Goal: Task Accomplishment & Management: Use online tool/utility

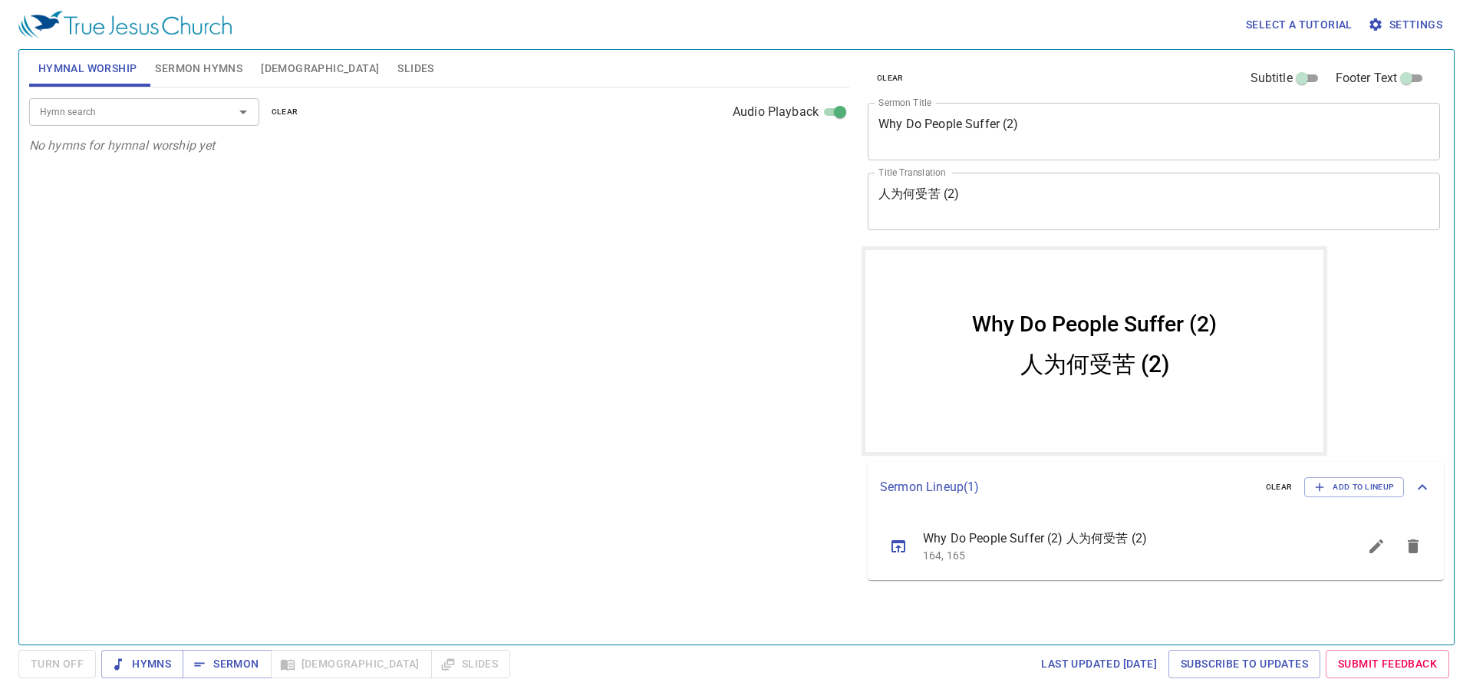
click at [166, 78] on button "Sermon Hymns" at bounding box center [199, 68] width 106 height 37
click at [907, 553] on icon "sermon lineup list" at bounding box center [898, 546] width 18 height 18
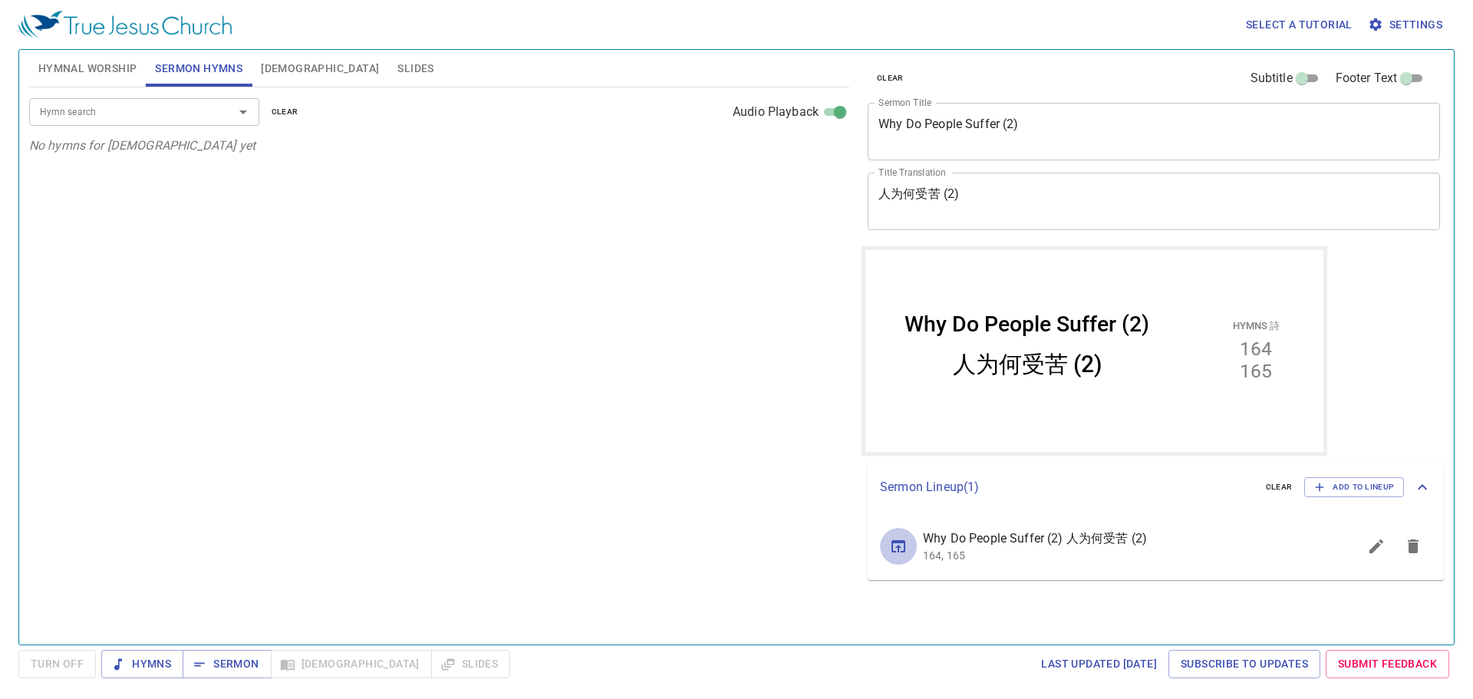
select select "1"
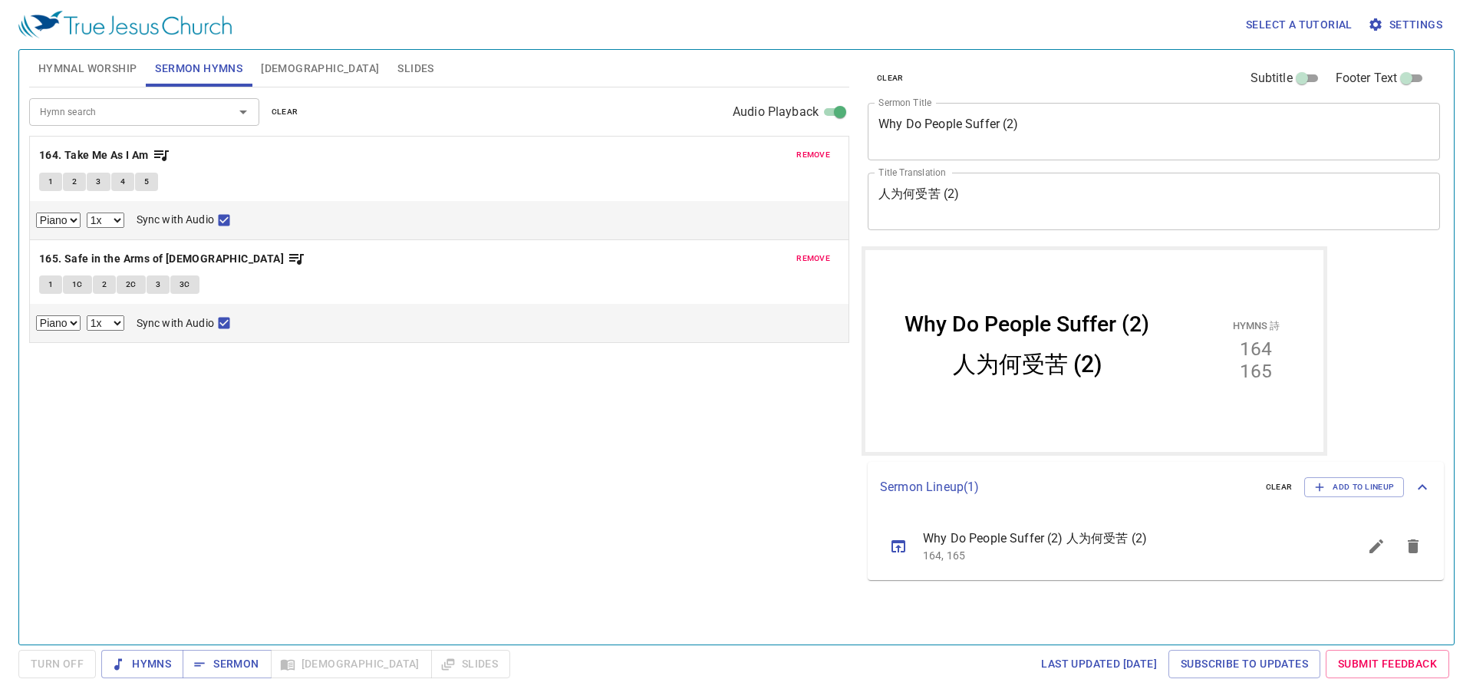
click at [1371, 543] on icon "sermon lineup list" at bounding box center [1376, 546] width 18 height 18
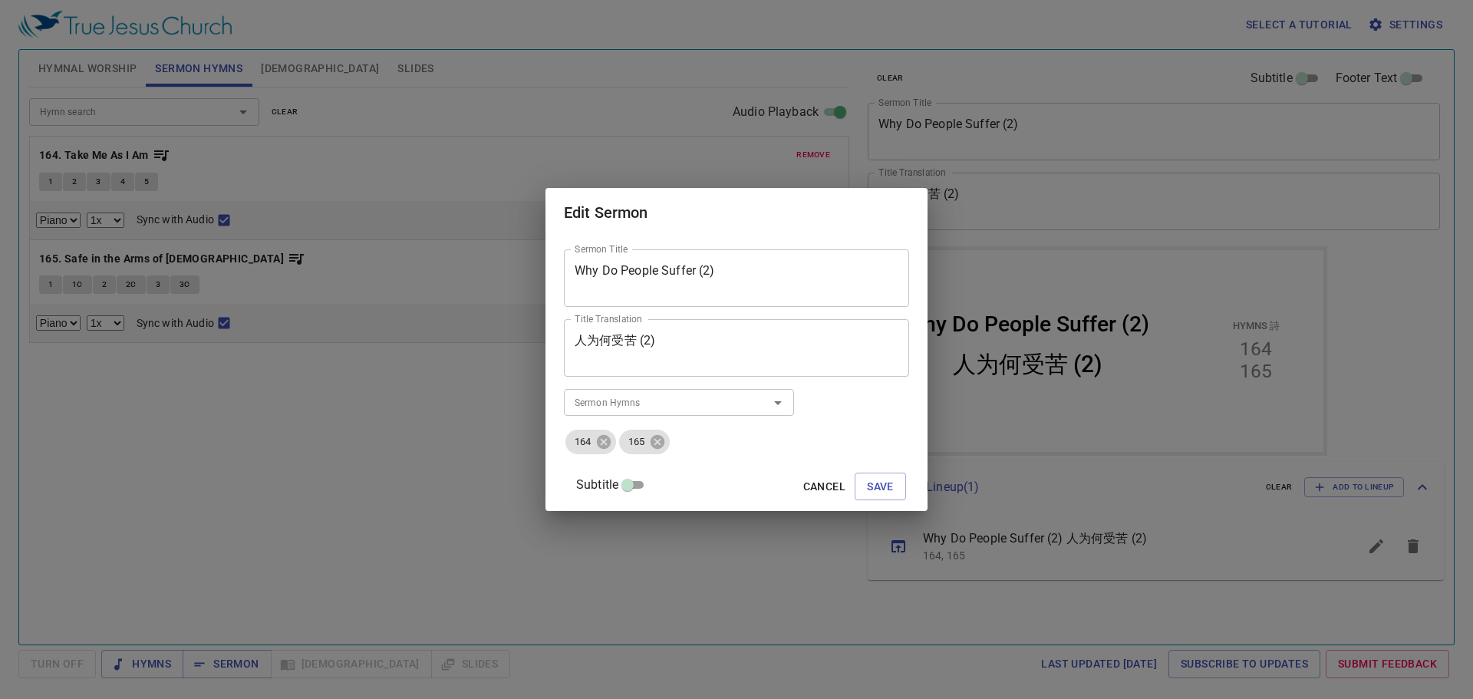
drag, startPoint x: 582, startPoint y: 262, endPoint x: 40, endPoint y: 272, distance: 541.8
click at [41, 272] on div "Edit Sermon Sermon Title Why Do People Suffer (2) Sermon Title Title Translatio…" at bounding box center [736, 349] width 1473 height 699
paste textarea "Do Not Fear Serving"
type textarea "Do Not Fear Serving"
drag, startPoint x: 679, startPoint y: 346, endPoint x: 132, endPoint y: 359, distance: 547.2
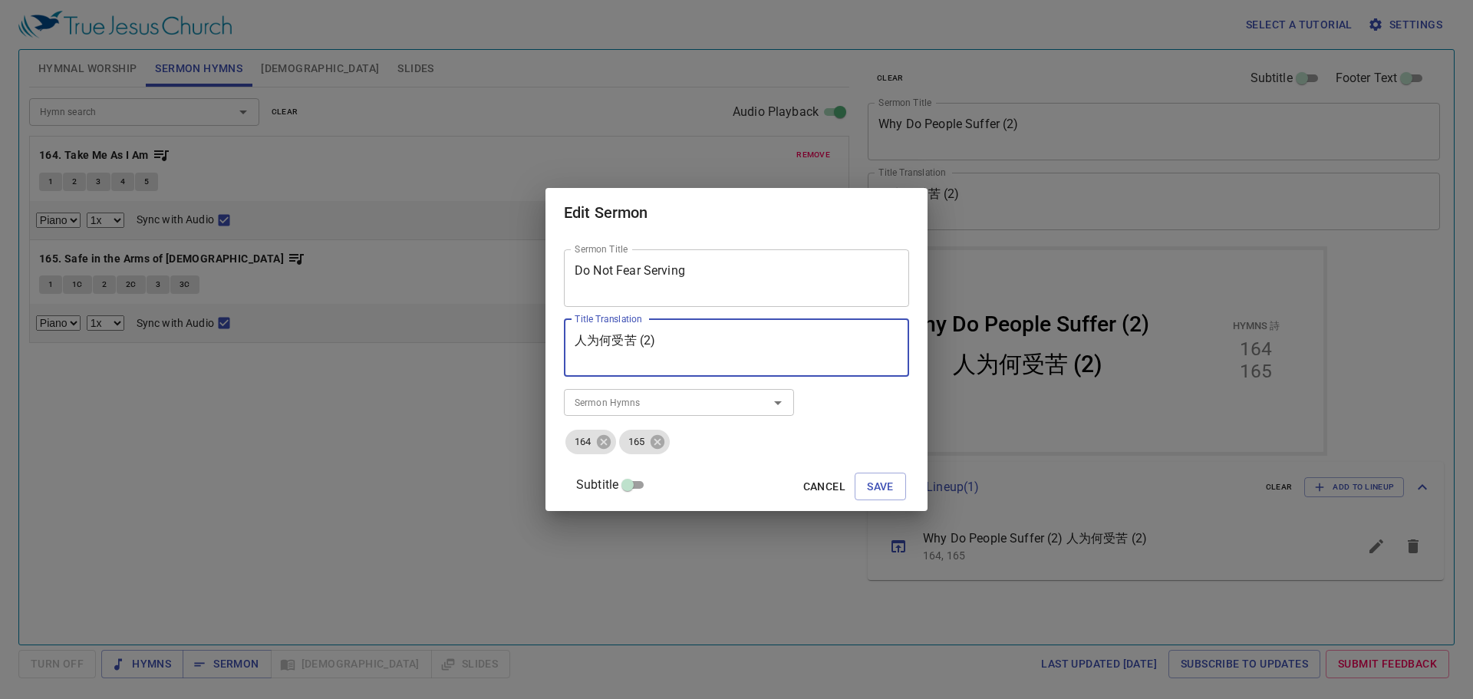
click at [133, 358] on div "Edit Sermon Sermon Title Do Not Fear Serving Sermon Title Title Translation 人为何…" at bounding box center [736, 349] width 1473 height 699
paste textarea "勿懼事奉"
type textarea "勿懼事奉"
click at [611, 445] on icon at bounding box center [604, 442] width 14 height 14
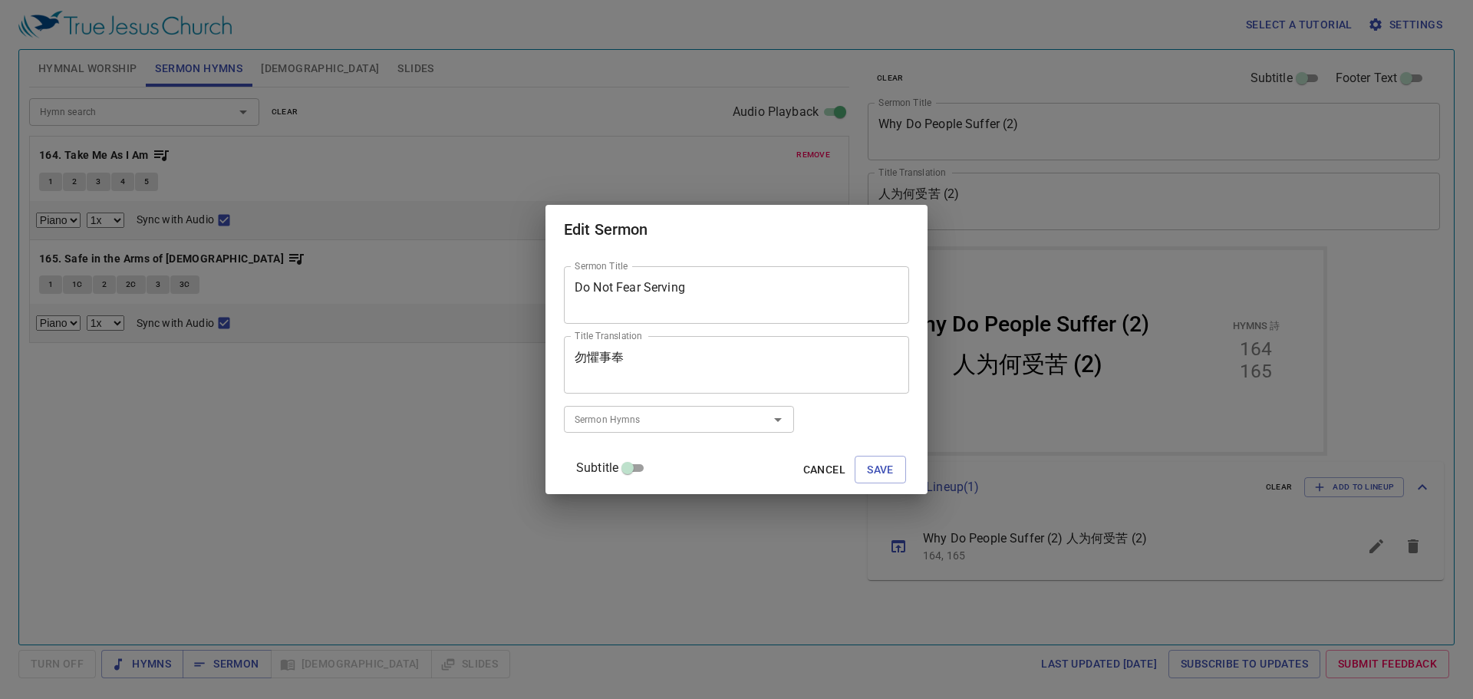
click at [676, 420] on input "Sermon Hymns" at bounding box center [657, 419] width 176 height 18
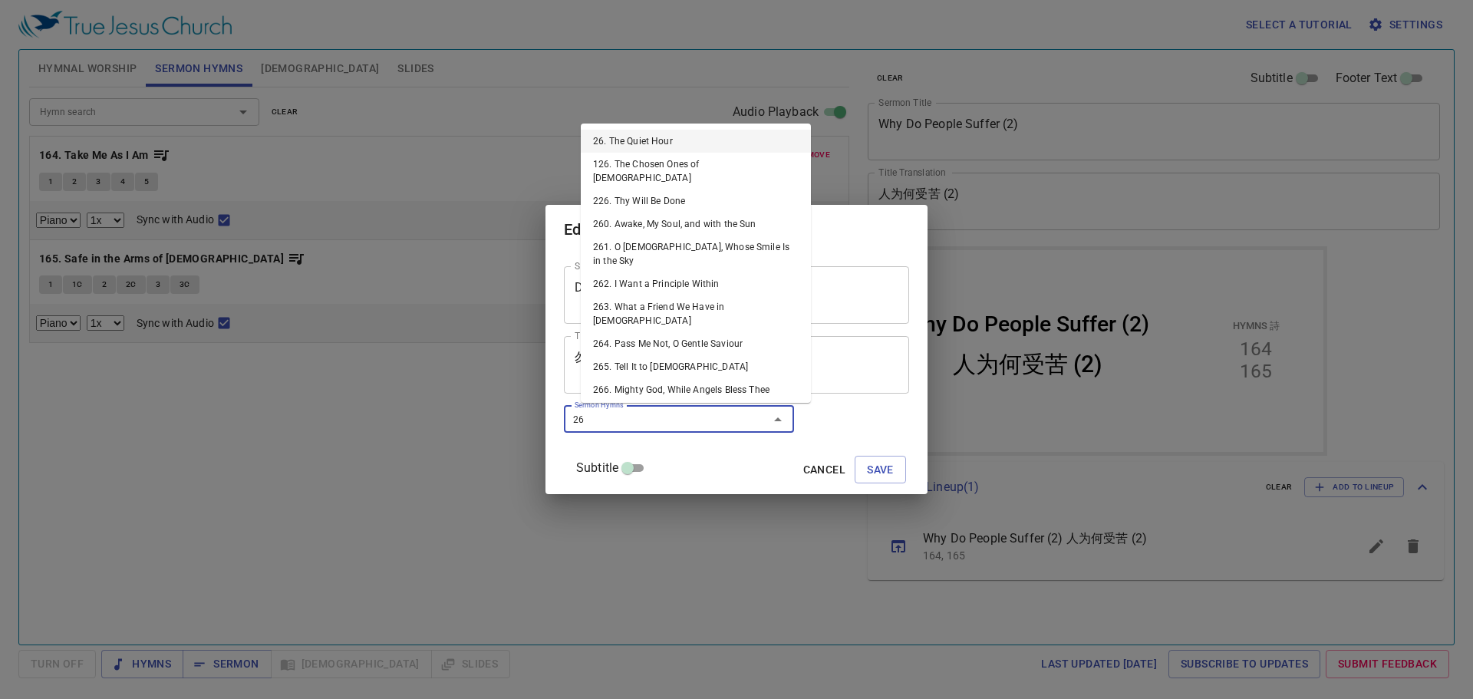
type input "269"
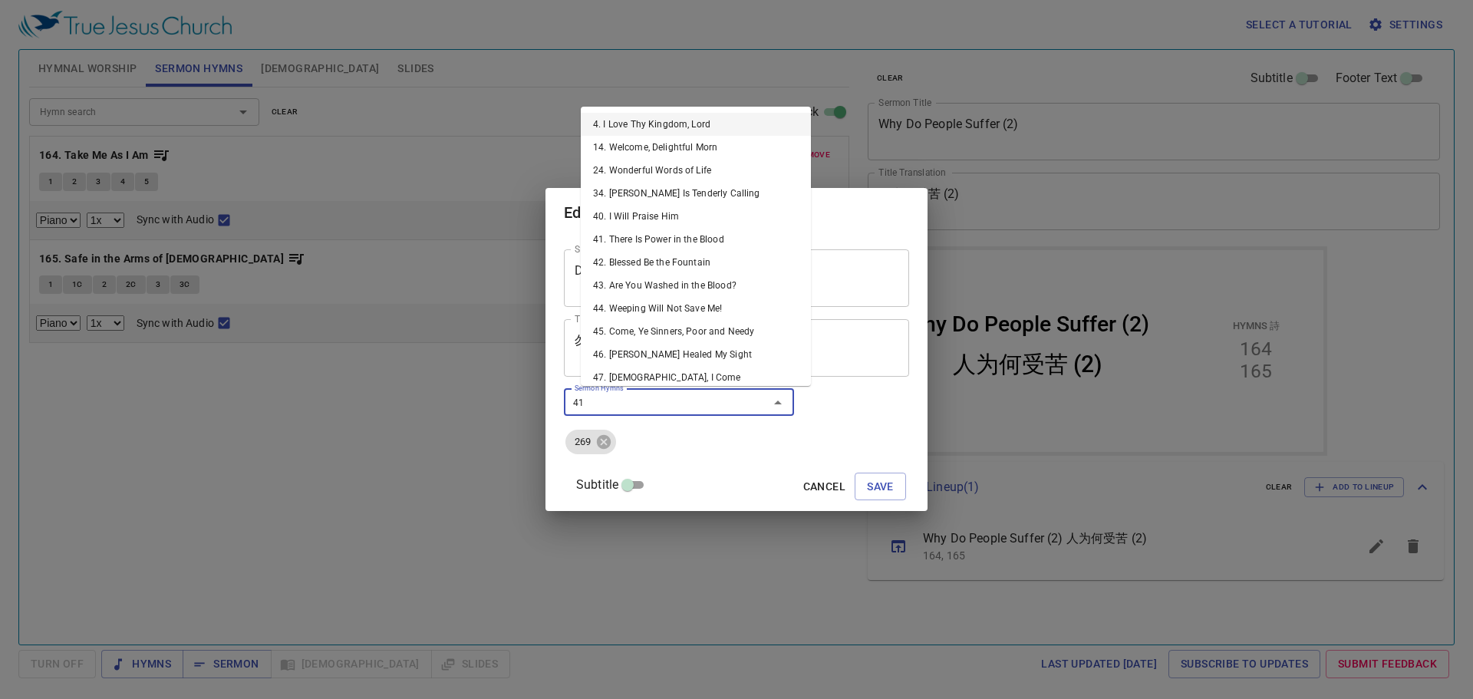
type input "415"
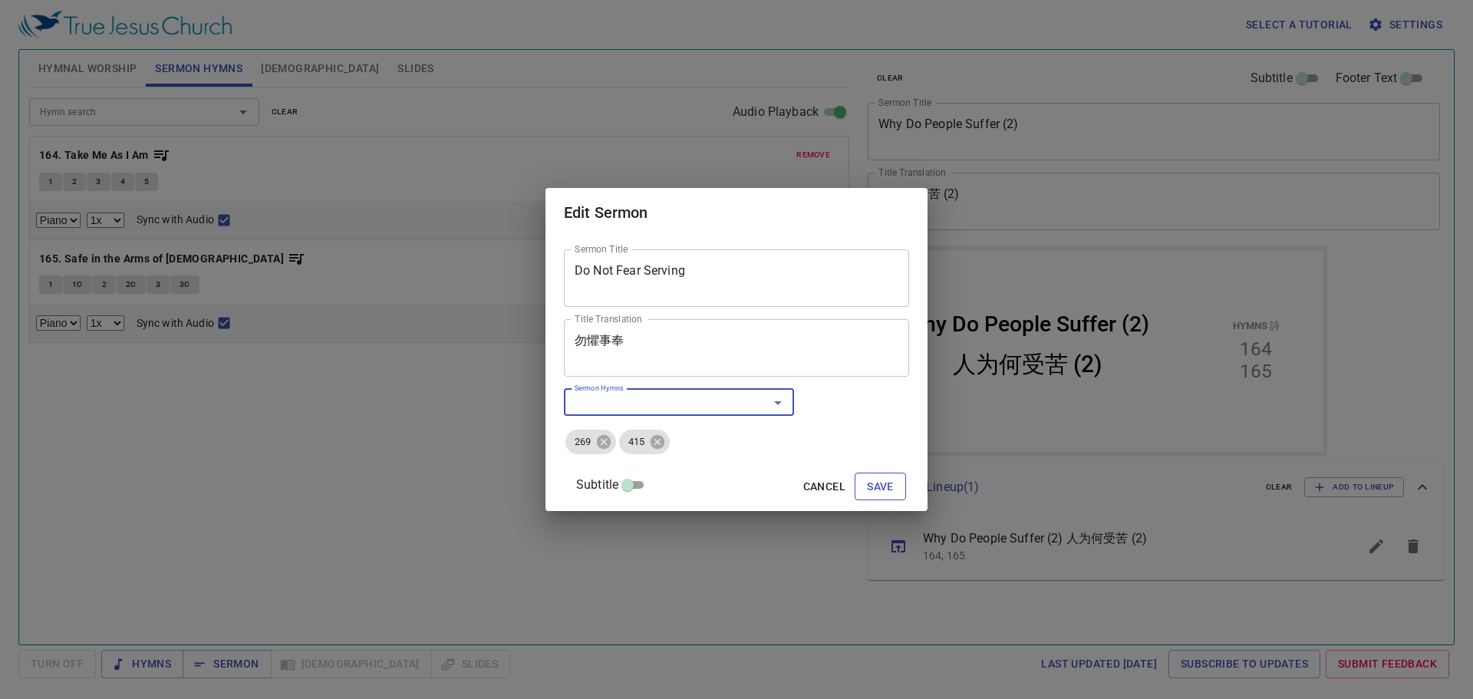
click at [867, 483] on span "Save" at bounding box center [880, 486] width 27 height 19
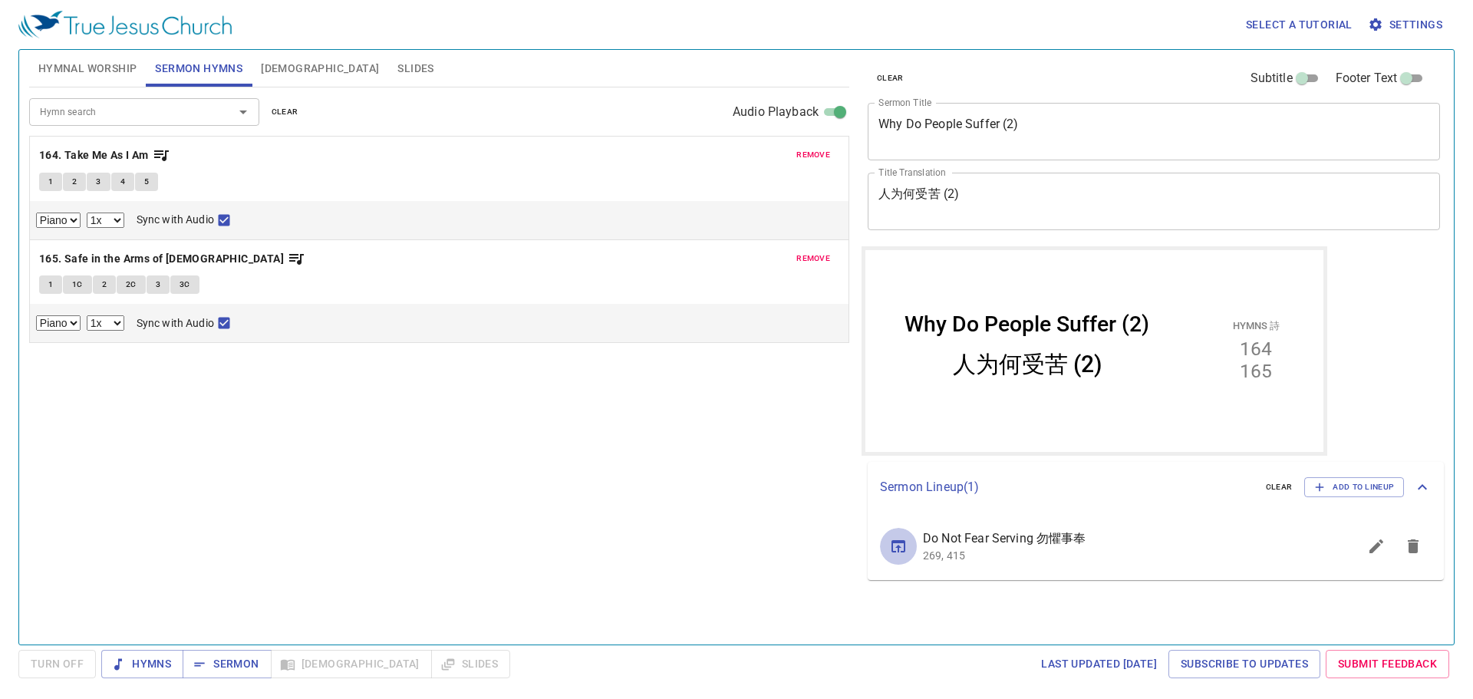
drag, startPoint x: 901, startPoint y: 546, endPoint x: 896, endPoint y: 562, distance: 16.8
click at [901, 548] on icon "sermon lineup list" at bounding box center [898, 546] width 18 height 18
select select "1"
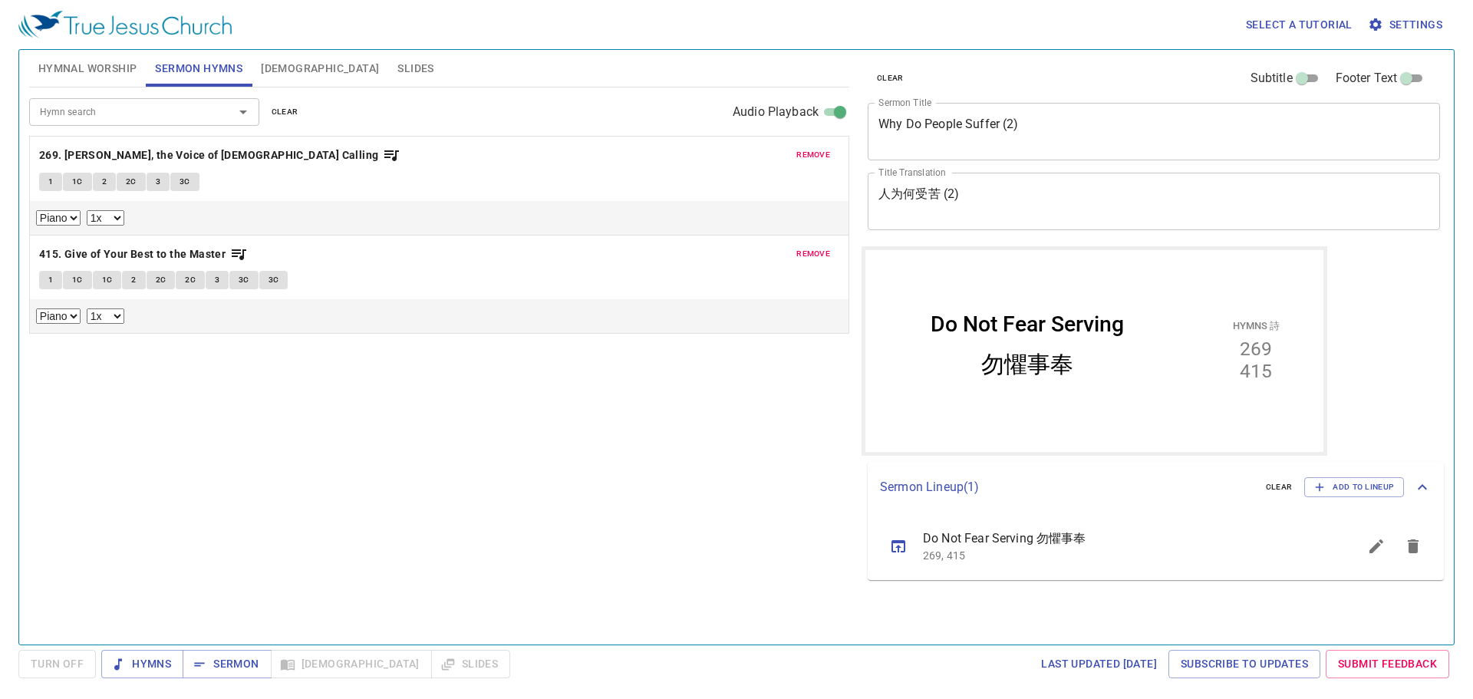
click at [552, 427] on div "Hymn search Hymn search clear Audio Playback remove 269. Hark, the Voice of Jes…" at bounding box center [439, 359] width 820 height 544
click at [106, 81] on button "Hymnal Worship" at bounding box center [87, 68] width 117 height 37
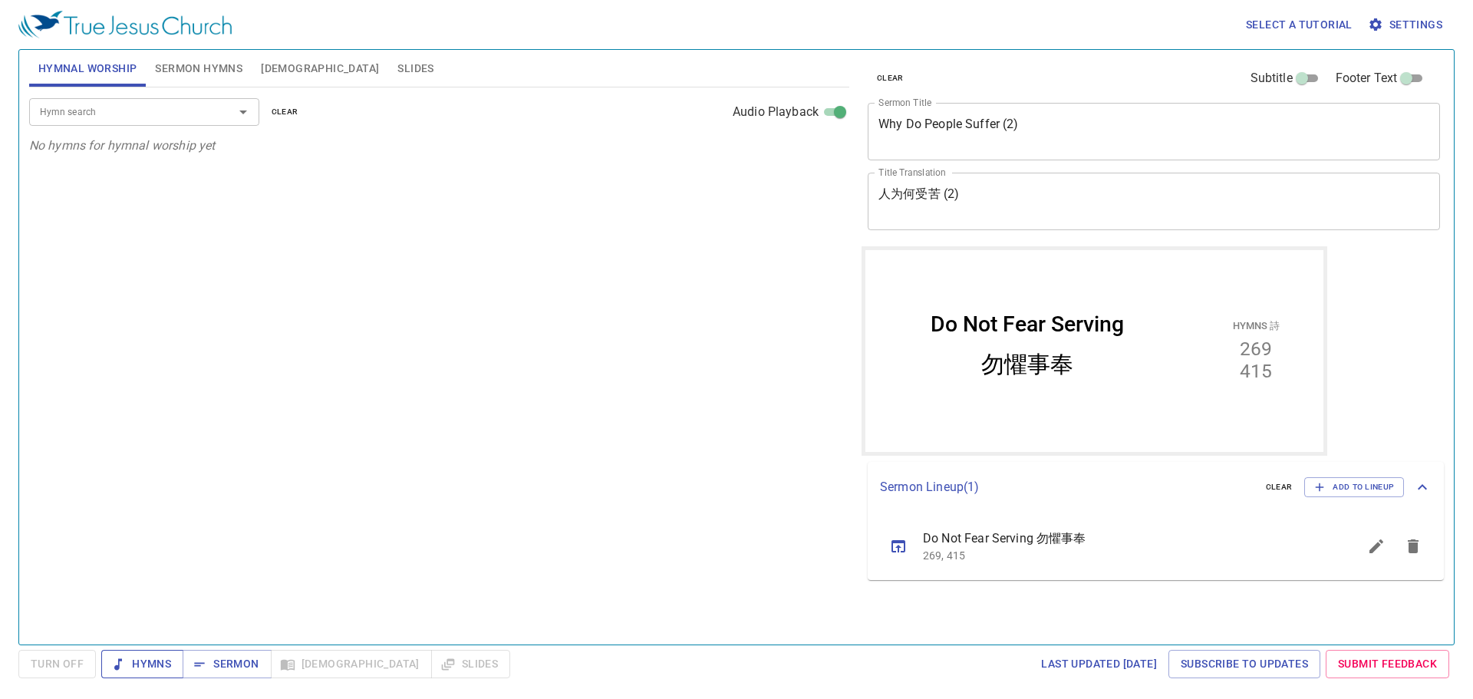
click at [125, 664] on icon "button" at bounding box center [117, 664] width 15 height 15
click at [431, 425] on div "Hymn search Hymn search clear Audio Playback No hymns for hymnal worship yet" at bounding box center [439, 359] width 820 height 544
drag, startPoint x: 476, startPoint y: 288, endPoint x: 221, endPoint y: 180, distance: 277.0
click at [474, 289] on div "Hymn search Hymn search clear Audio Playback No hymns for hymnal worship yet" at bounding box center [439, 359] width 820 height 544
click at [205, 114] on input "Hymn search" at bounding box center [122, 112] width 176 height 18
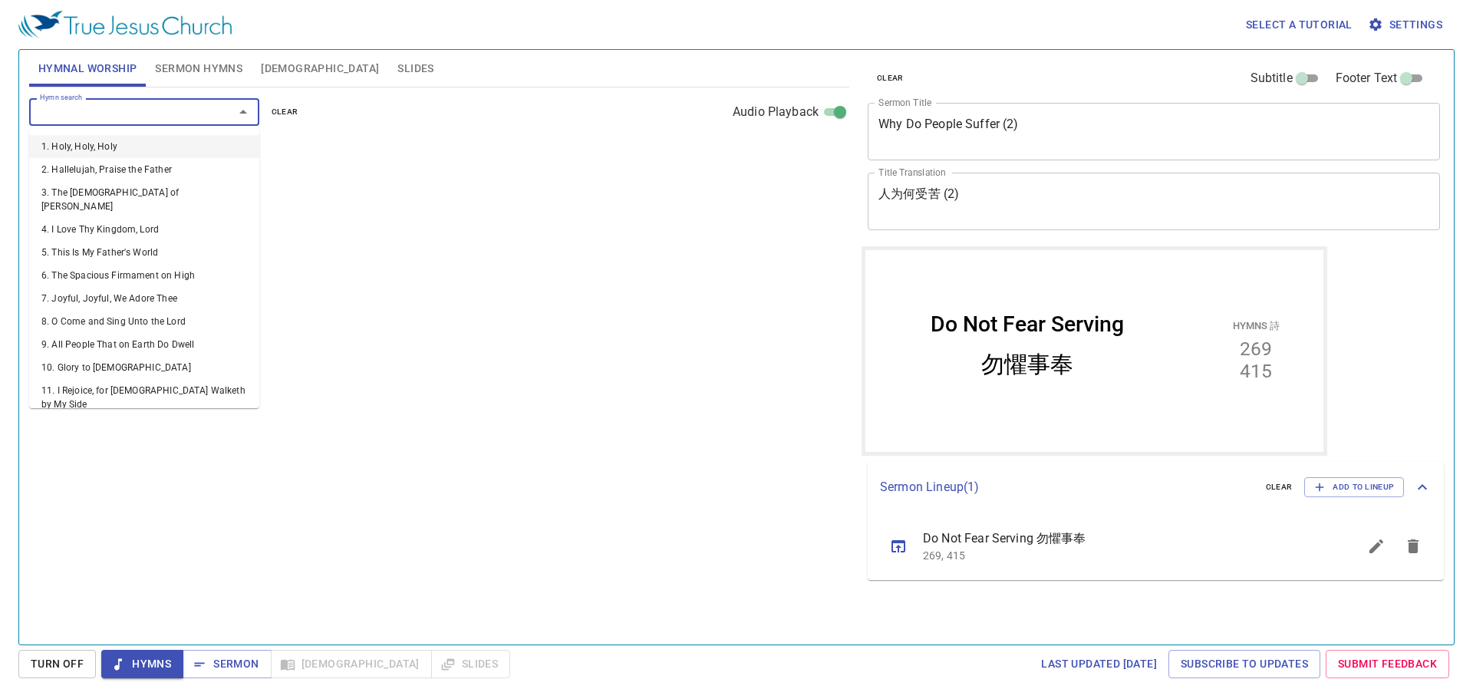
click at [205, 114] on input "Hymn search" at bounding box center [122, 112] width 176 height 18
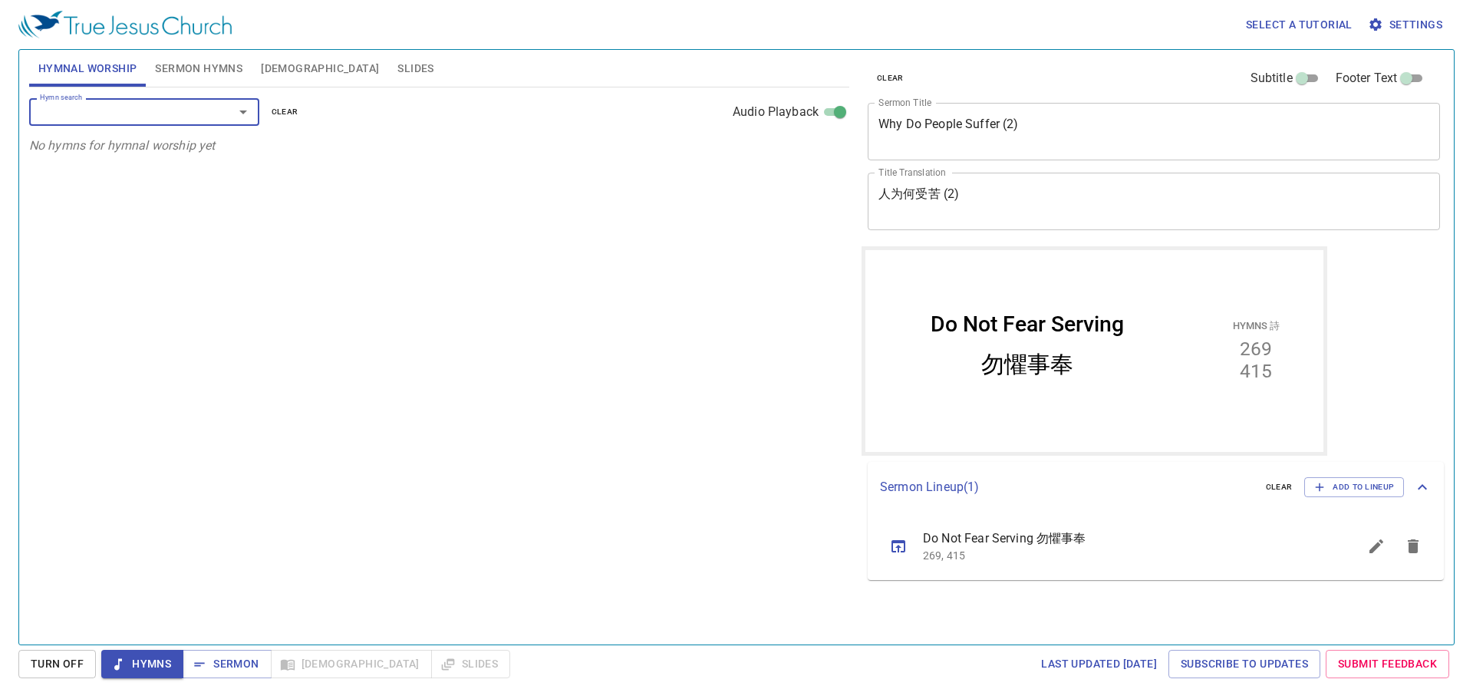
click at [204, 114] on input "Hymn search" at bounding box center [122, 112] width 176 height 18
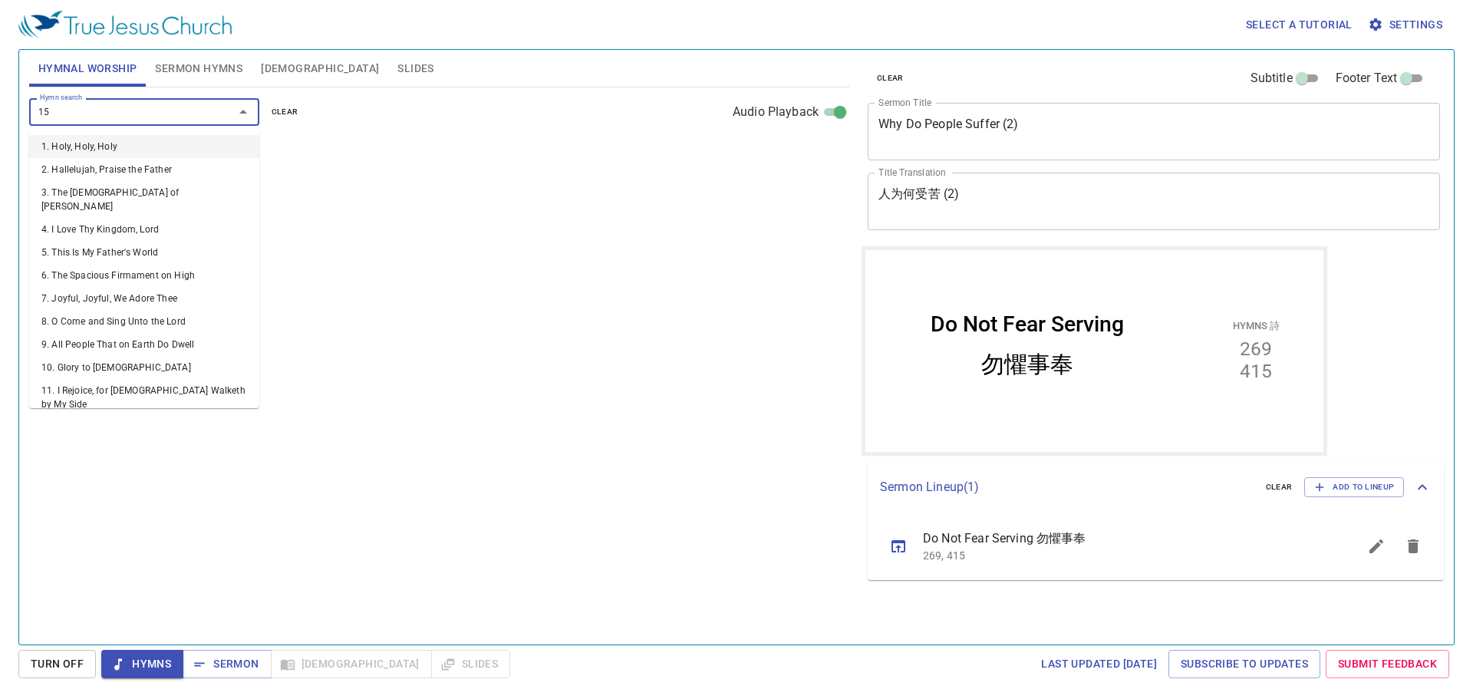
type input "151"
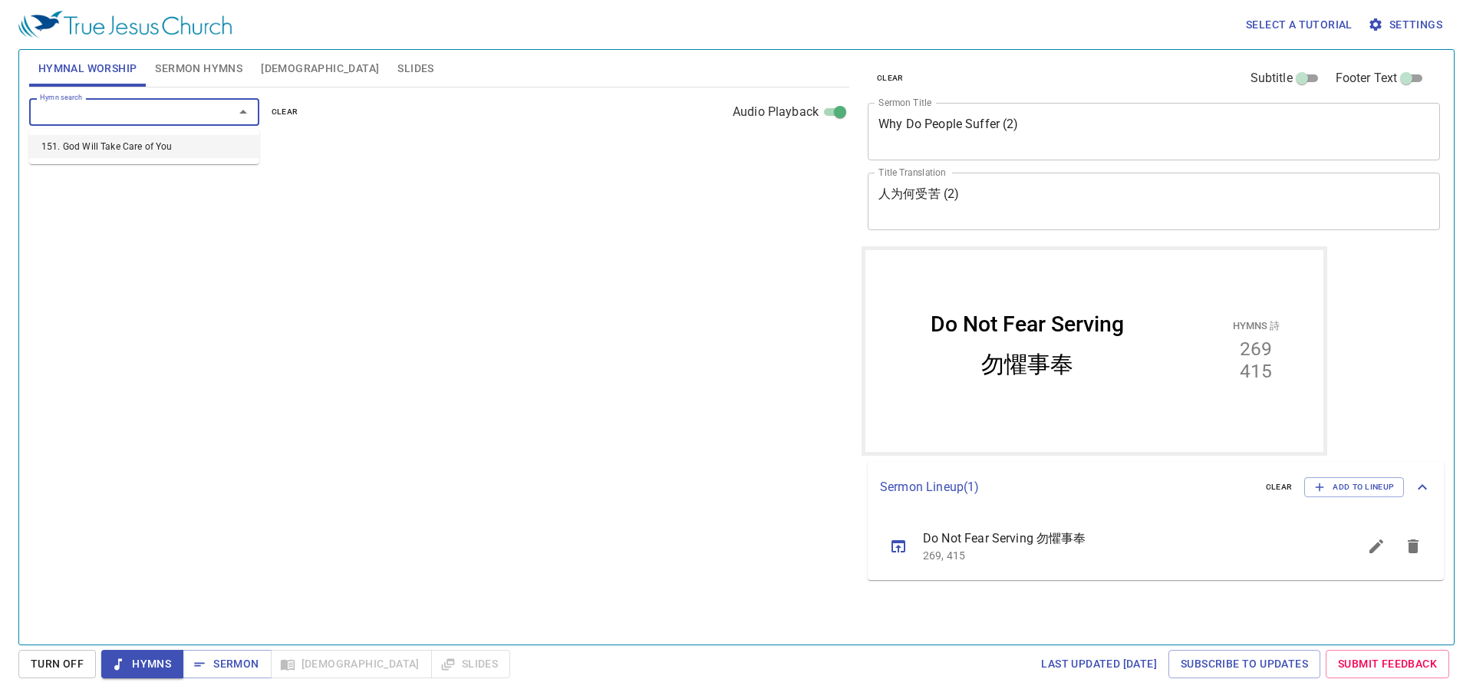
select select "1"
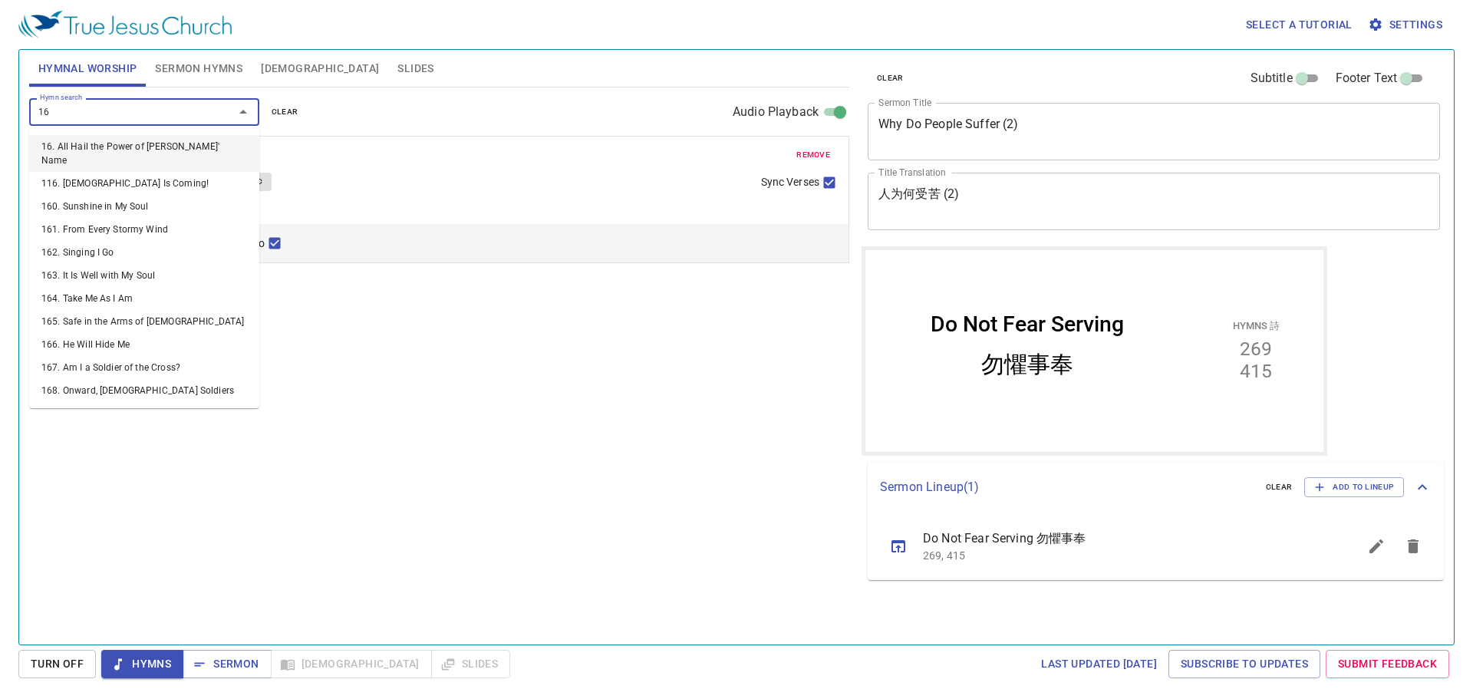
type input "162"
select select "1"
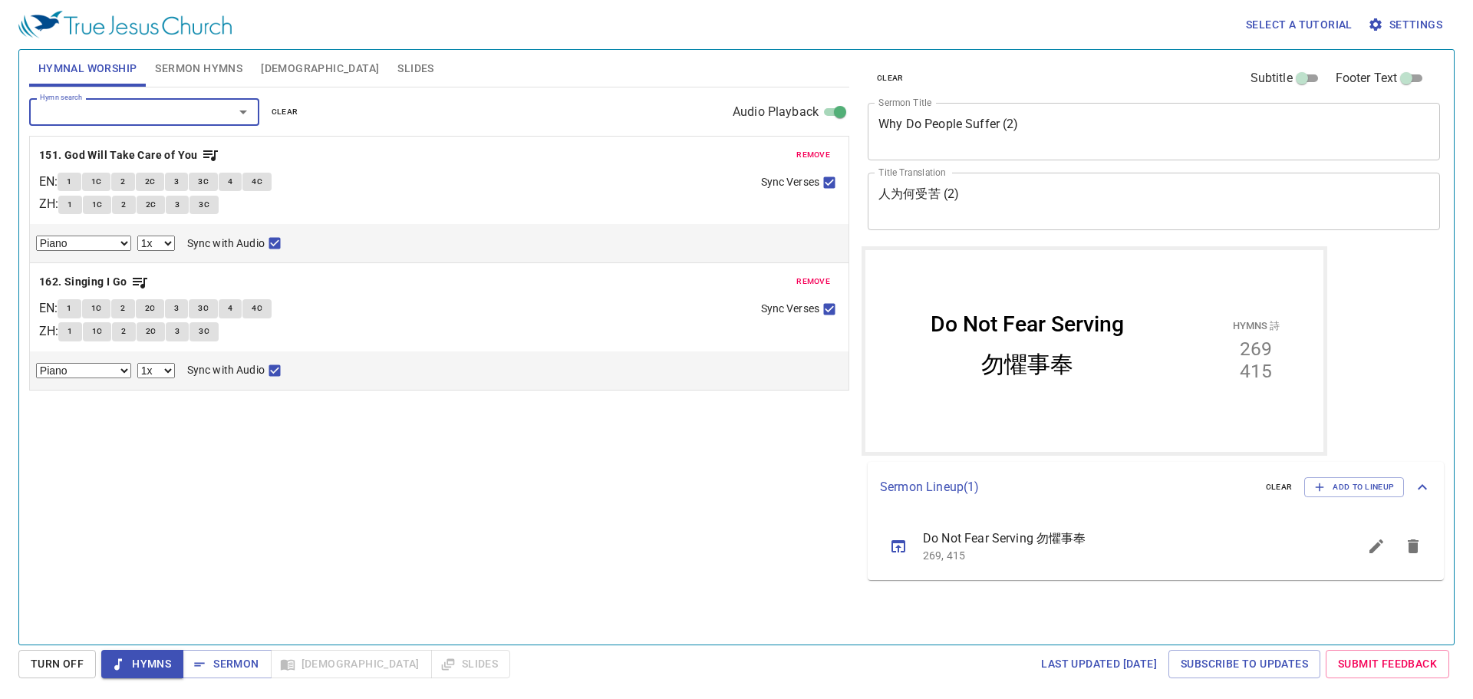
click at [110, 114] on input "Hymn search" at bounding box center [122, 112] width 176 height 18
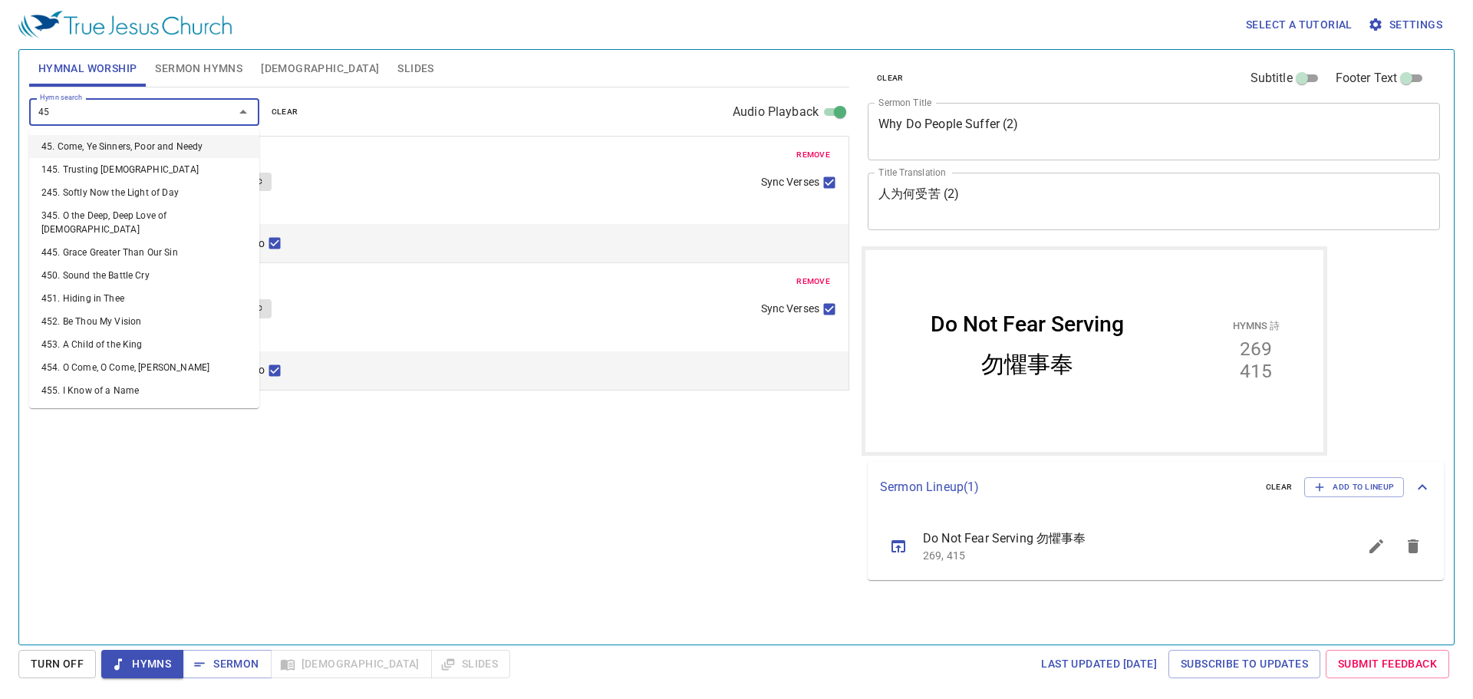
type input "457"
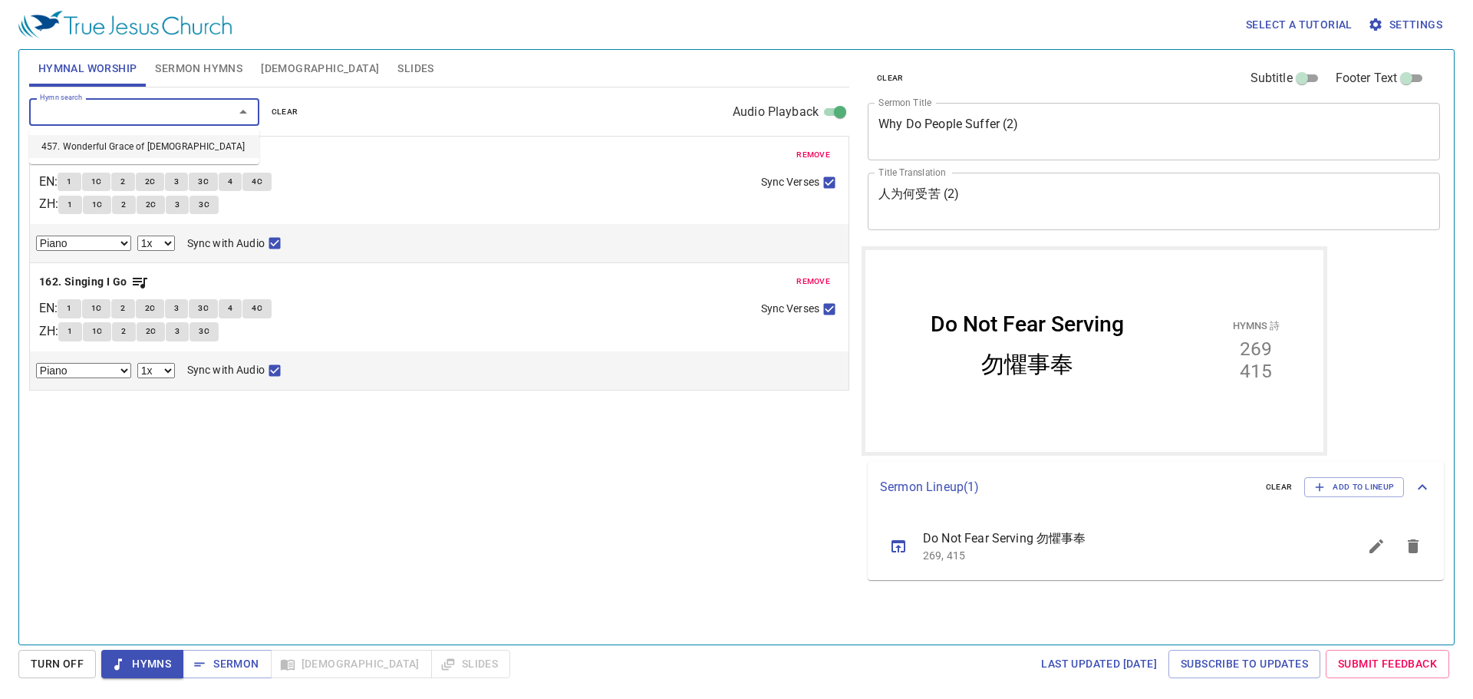
select select "1"
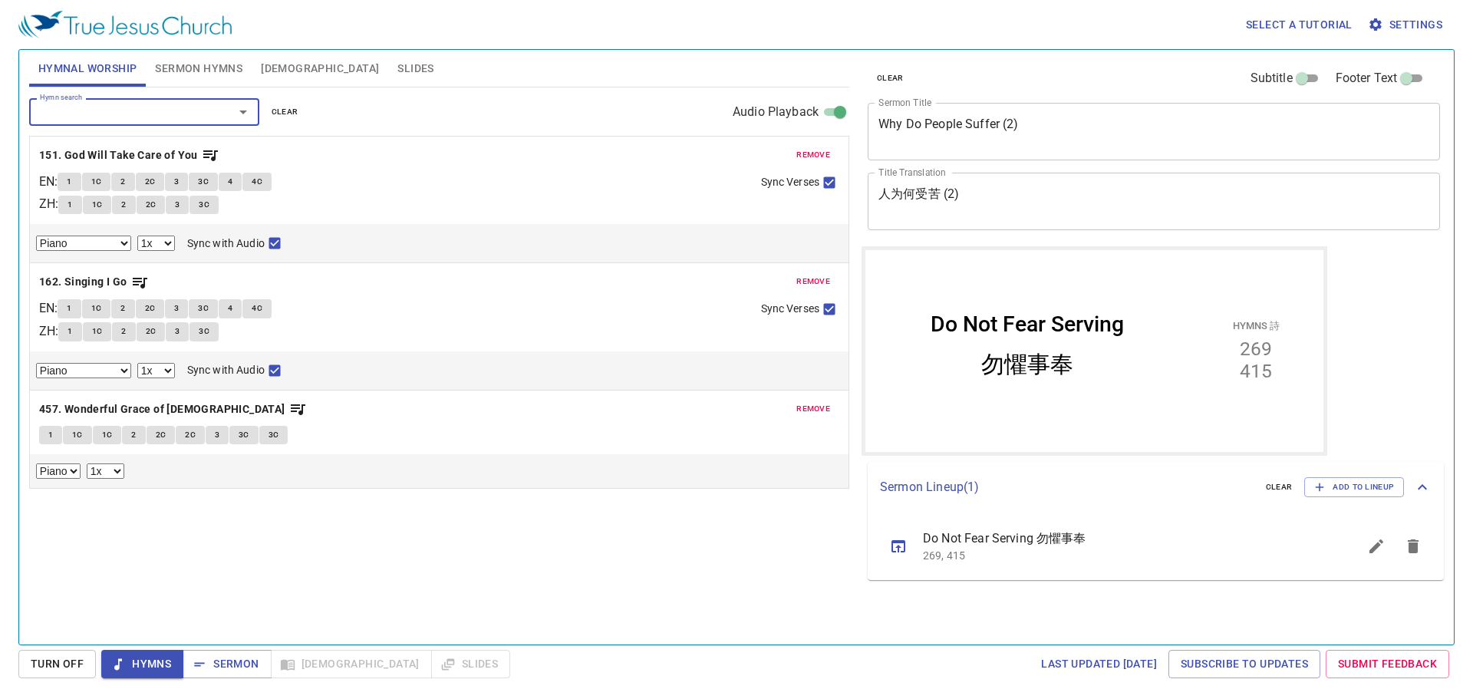
click at [41, 437] on button "1" at bounding box center [50, 435] width 23 height 18
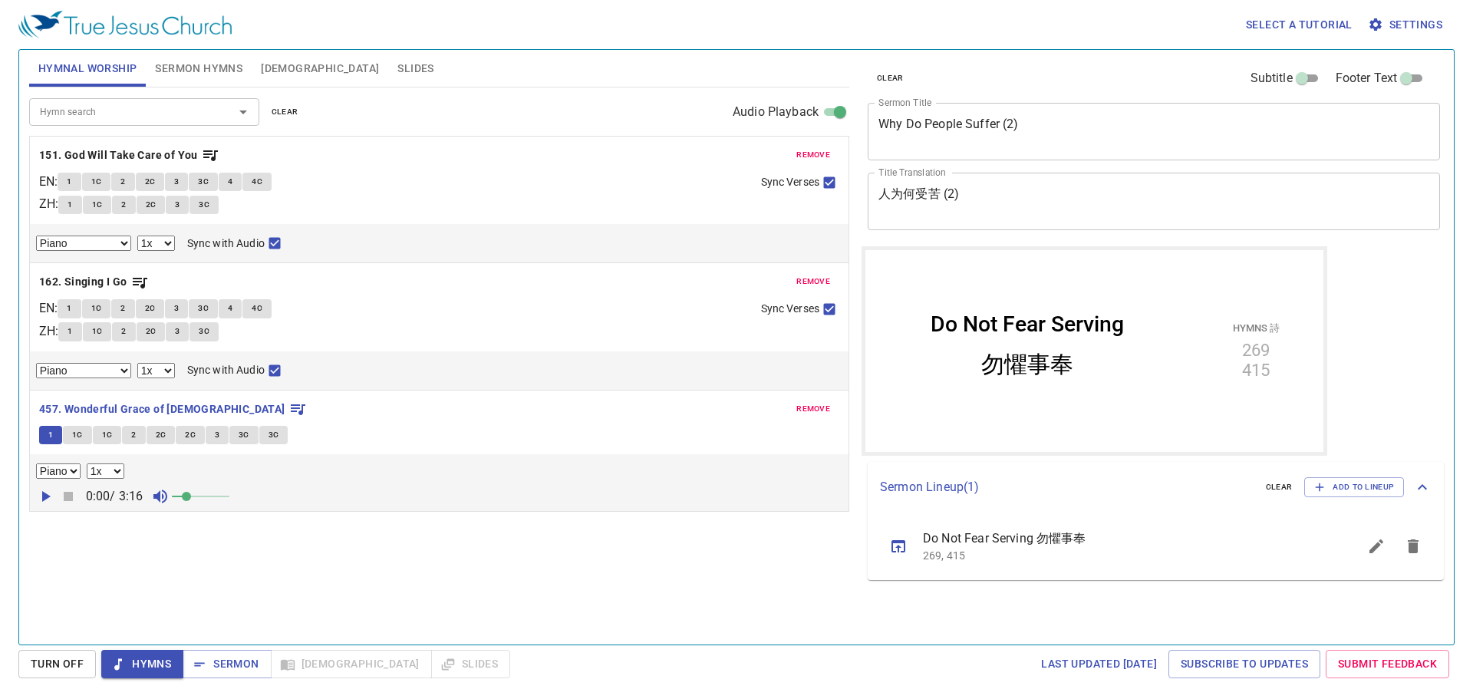
click at [47, 495] on icon "button" at bounding box center [46, 496] width 8 height 11
click at [112, 475] on select "0.6x 0.7x 0.8x 0.9x 1x 1.1x 1.2x 1.3x 1.4x 1.5x 1.7x 2x" at bounding box center [106, 470] width 38 height 15
click at [63, 497] on icon "button" at bounding box center [68, 496] width 18 height 18
click at [804, 410] on span "remove" at bounding box center [813, 409] width 34 height 14
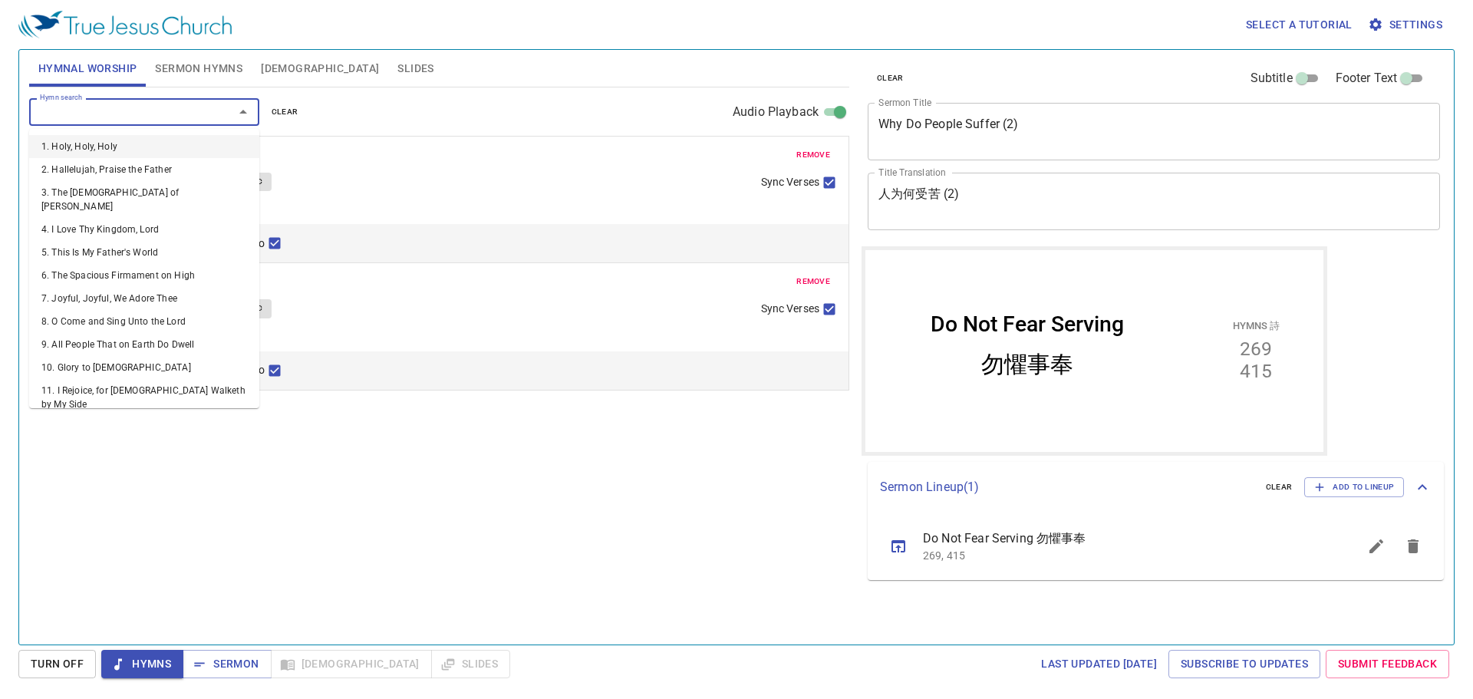
click at [114, 112] on input "Hymn search" at bounding box center [122, 112] width 176 height 18
type input "367"
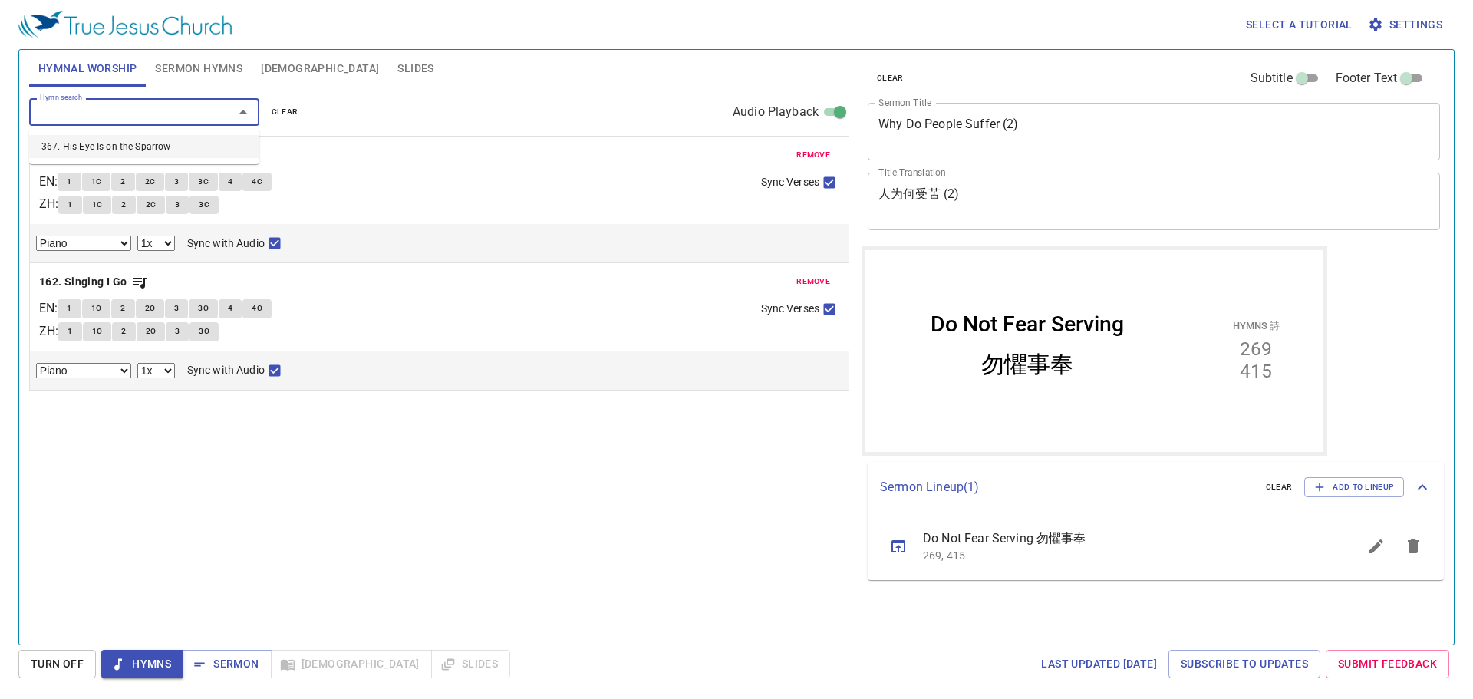
select select "1"
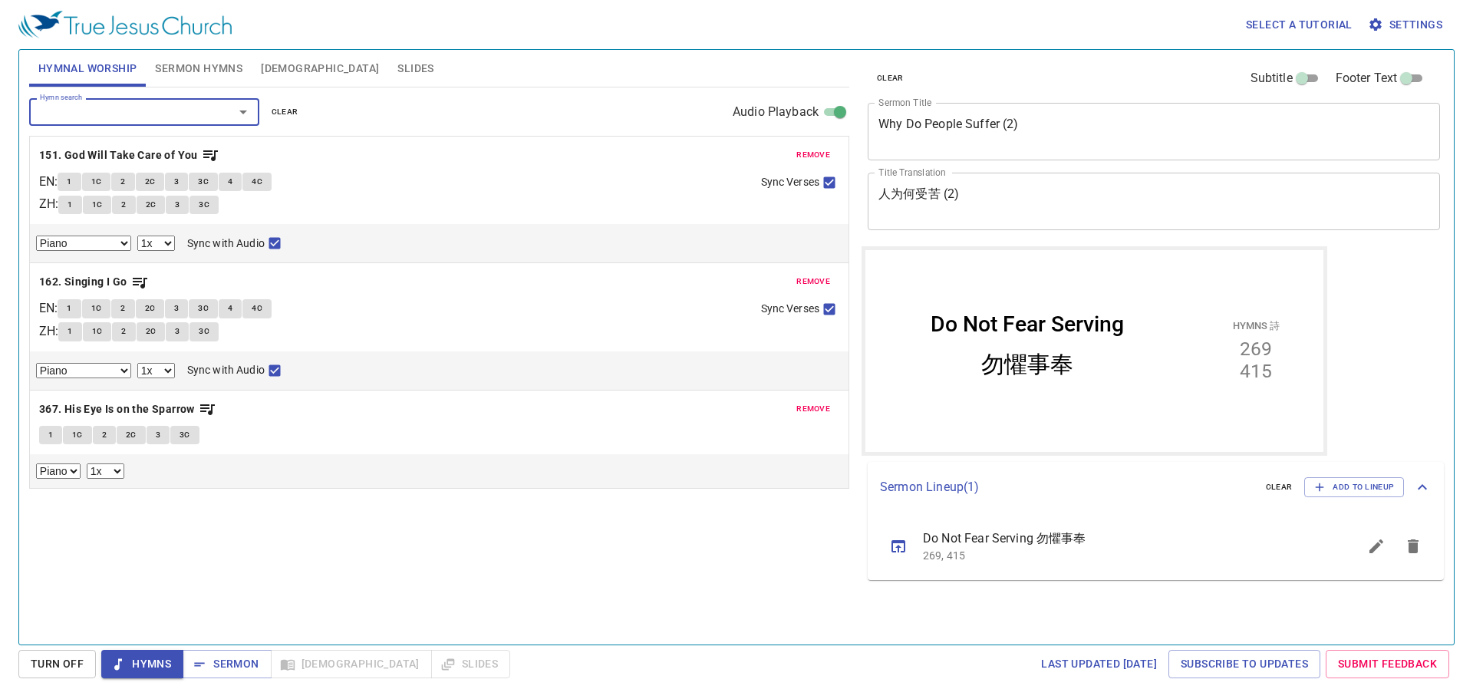
click at [80, 184] on button "1" at bounding box center [69, 182] width 23 height 18
checkbox input "false"
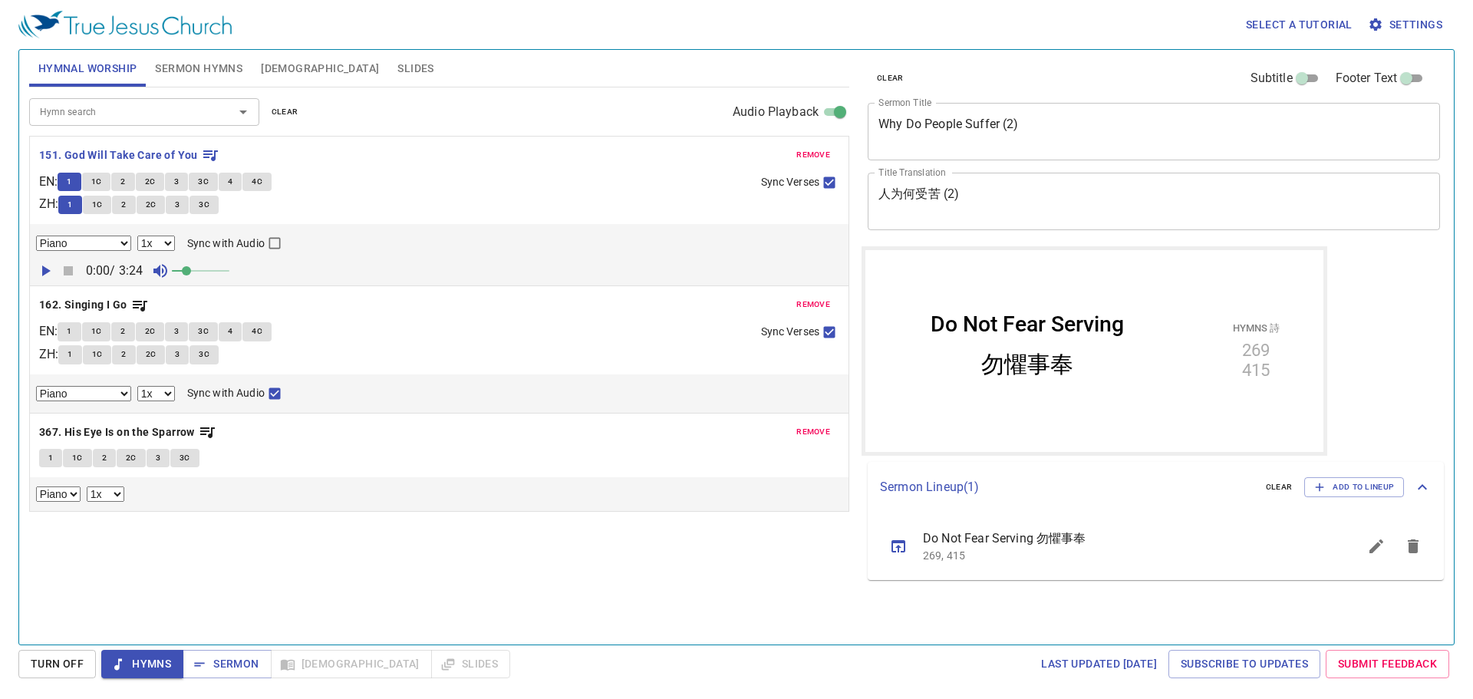
click at [49, 269] on icon "button" at bounding box center [45, 271] width 18 height 18
click at [148, 242] on select "0.6x 0.7x 0.8x 0.9x 1x 1.1x 1.2x 1.3x 1.4x 1.5x 1.7x 2x" at bounding box center [156, 243] width 38 height 15
click at [152, 242] on select "0.6x 0.7x 0.8x 0.9x 1x 1.1x 1.2x 1.3x 1.4x 1.5x 1.7x 2x" at bounding box center [156, 243] width 38 height 15
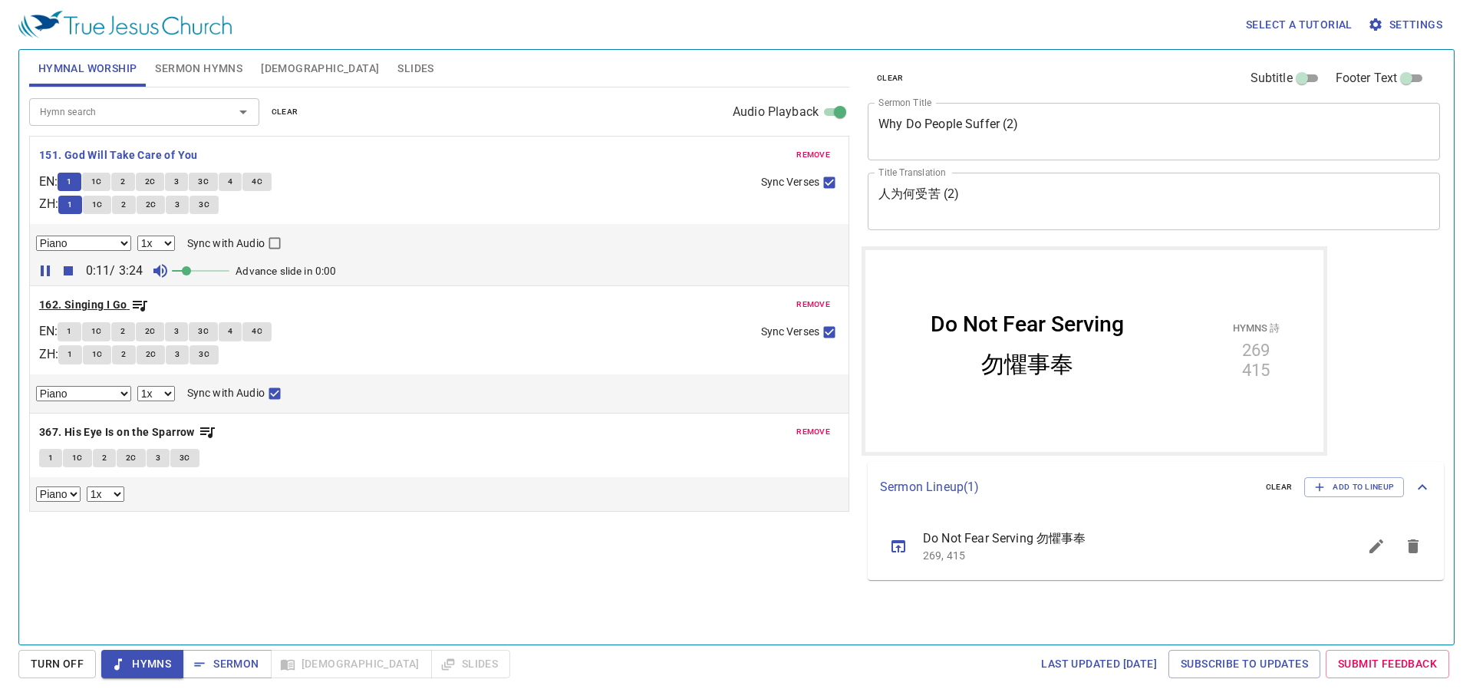
click at [114, 298] on b "162. Singing I Go" at bounding box center [83, 304] width 88 height 19
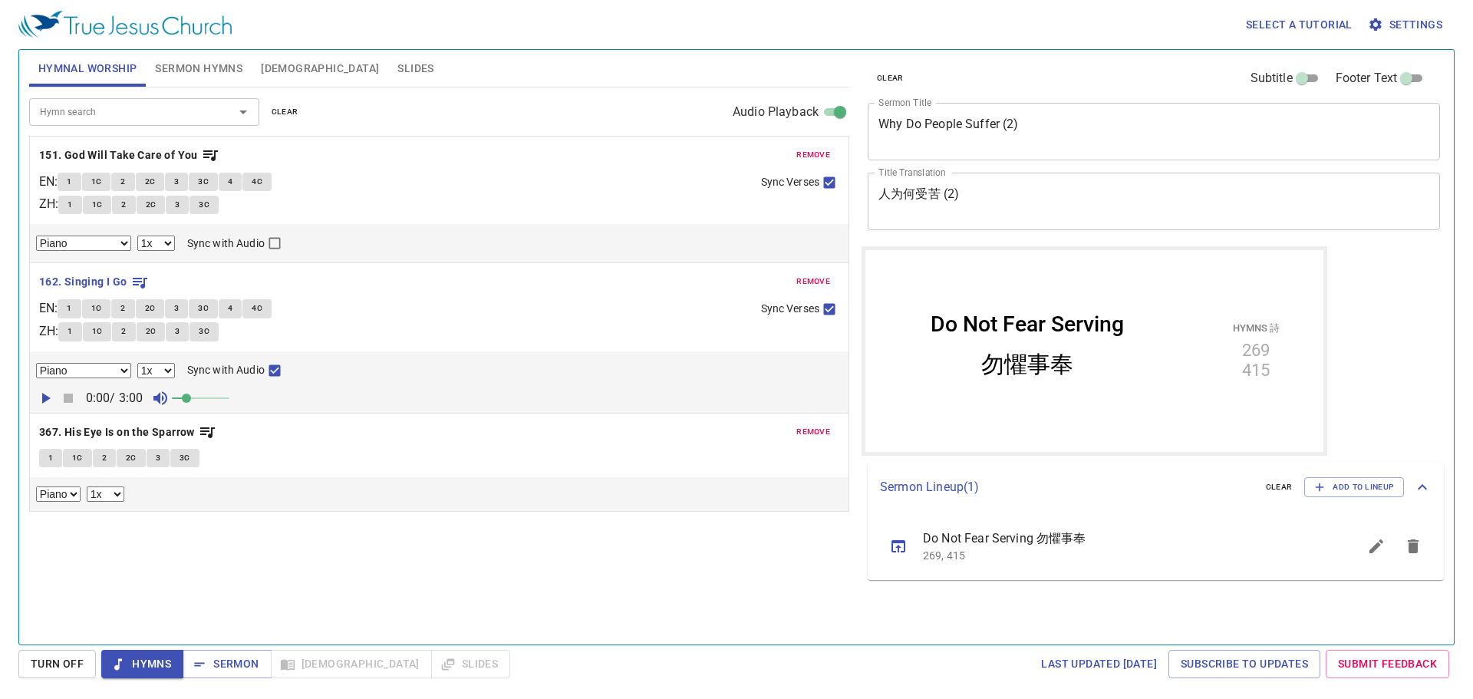
click at [45, 395] on icon "button" at bounding box center [45, 398] width 18 height 18
click at [90, 430] on b "367. His Eye Is on the Sparrow" at bounding box center [117, 432] width 156 height 19
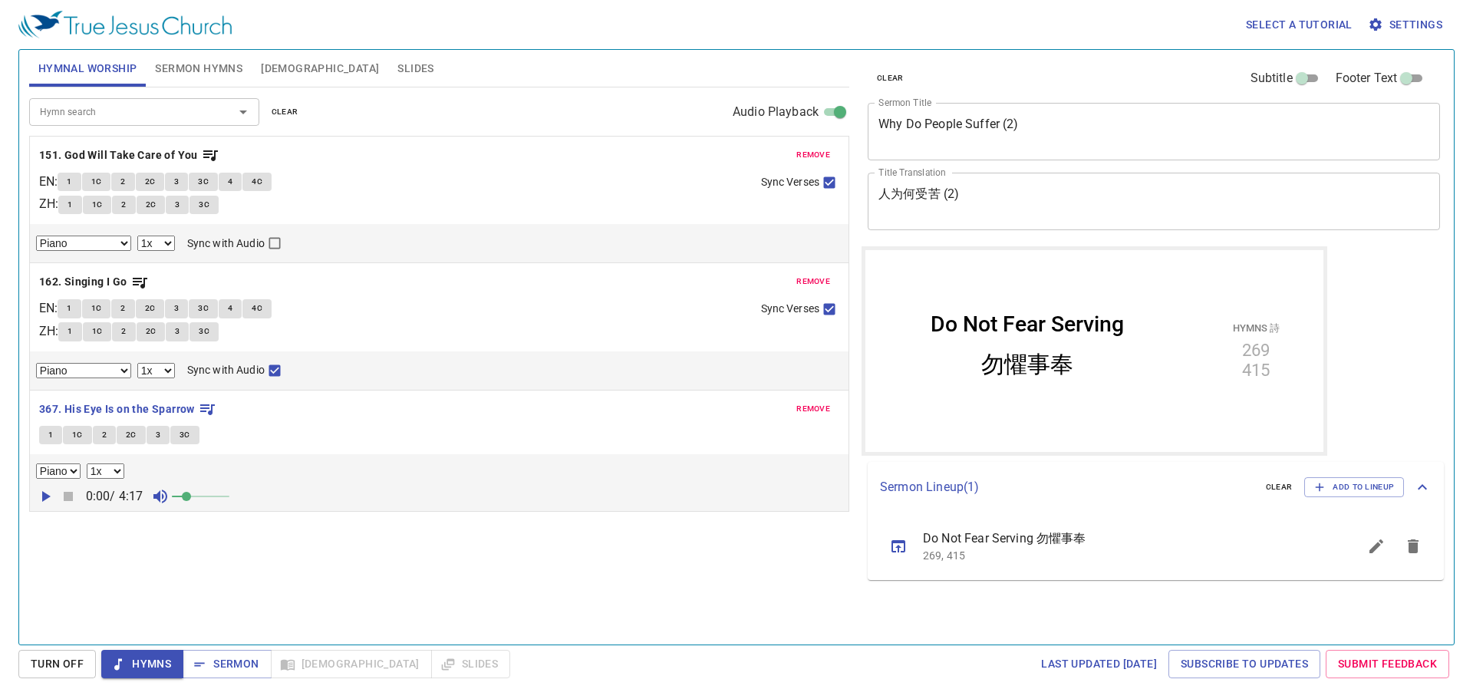
click at [41, 493] on icon "button" at bounding box center [45, 496] width 18 height 18
drag, startPoint x: 67, startPoint y: 499, endPoint x: 78, endPoint y: 504, distance: 12.7
click at [68, 499] on icon "button" at bounding box center [68, 496] width 9 height 9
drag, startPoint x: 127, startPoint y: 149, endPoint x: 420, endPoint y: 348, distance: 353.5
click at [130, 150] on div "remove 151. God Will Take Care of You EN : 1 1C 2 2C 3 3C 4 4C ZH : 1 1C 2 2C 3…" at bounding box center [439, 324] width 820 height 376
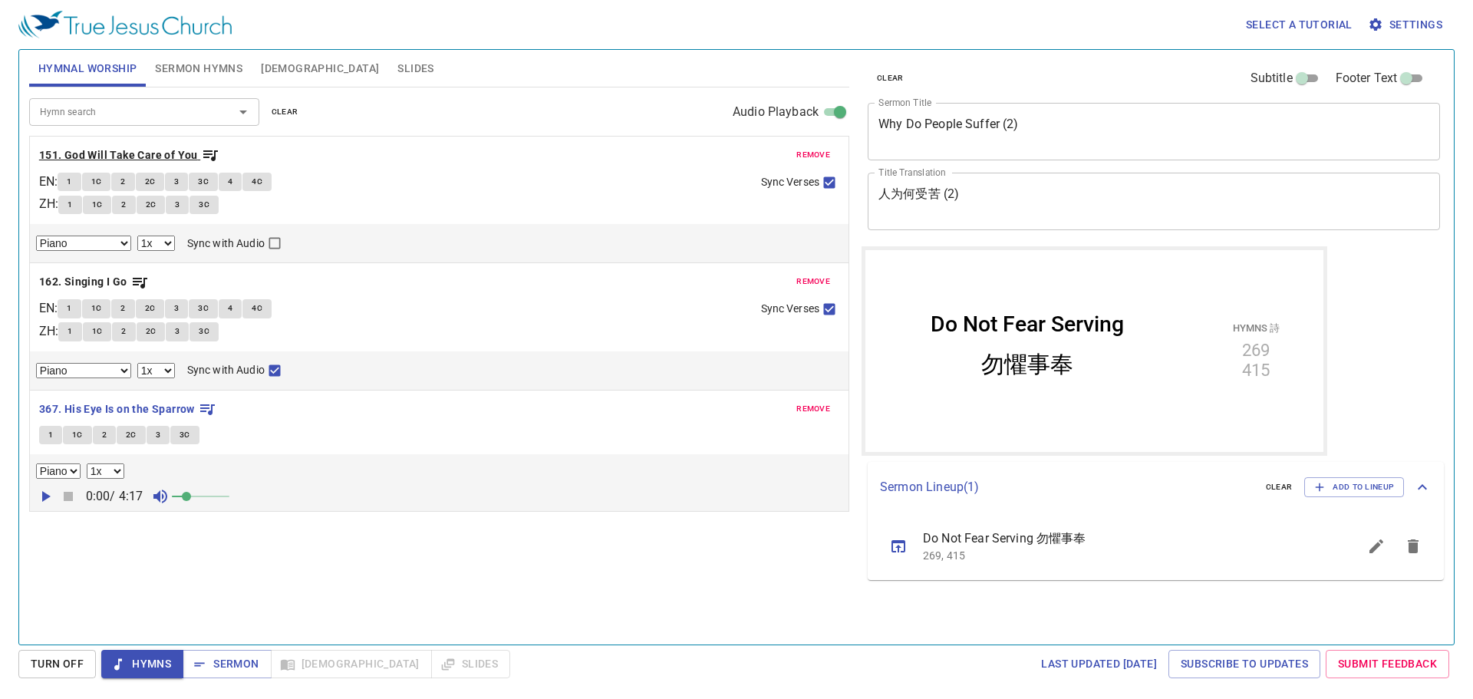
click at [189, 154] on b "151. God Will Take Care of You" at bounding box center [118, 155] width 159 height 19
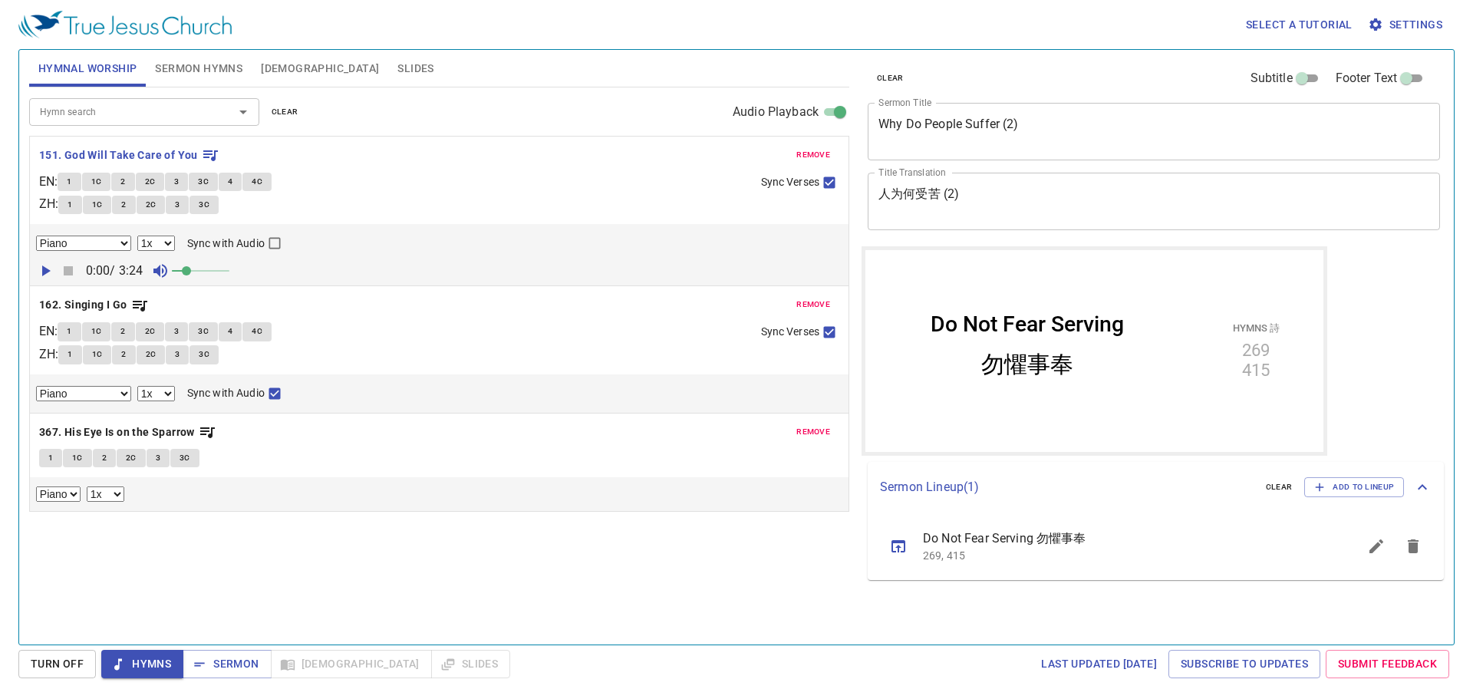
drag, startPoint x: 497, startPoint y: 564, endPoint x: 507, endPoint y: 557, distance: 12.1
click at [498, 564] on div "Hymn search Hymn search clear Audio Playback remove 151. God Will Take Care of …" at bounding box center [439, 359] width 820 height 544
click at [186, 70] on span "Sermon Hymns" at bounding box center [198, 68] width 87 height 19
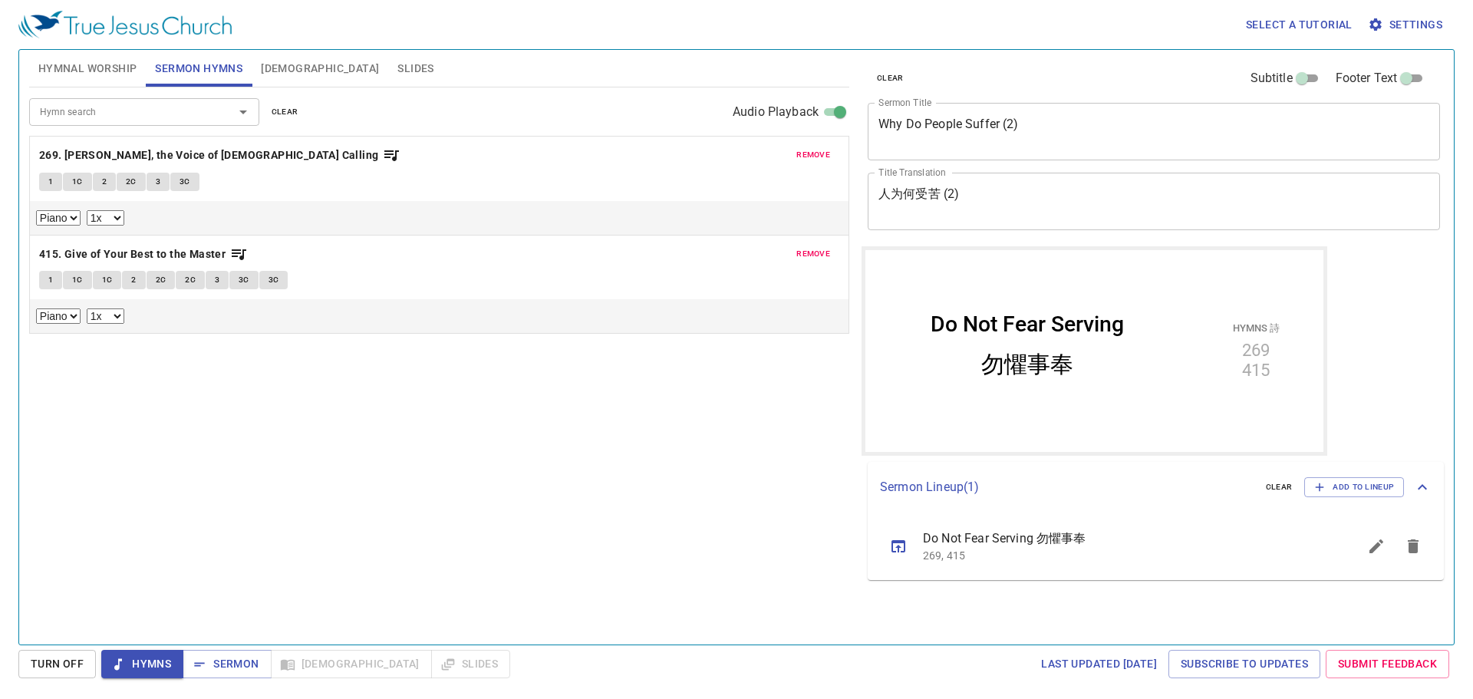
click at [71, 76] on span "Hymnal Worship" at bounding box center [87, 68] width 99 height 19
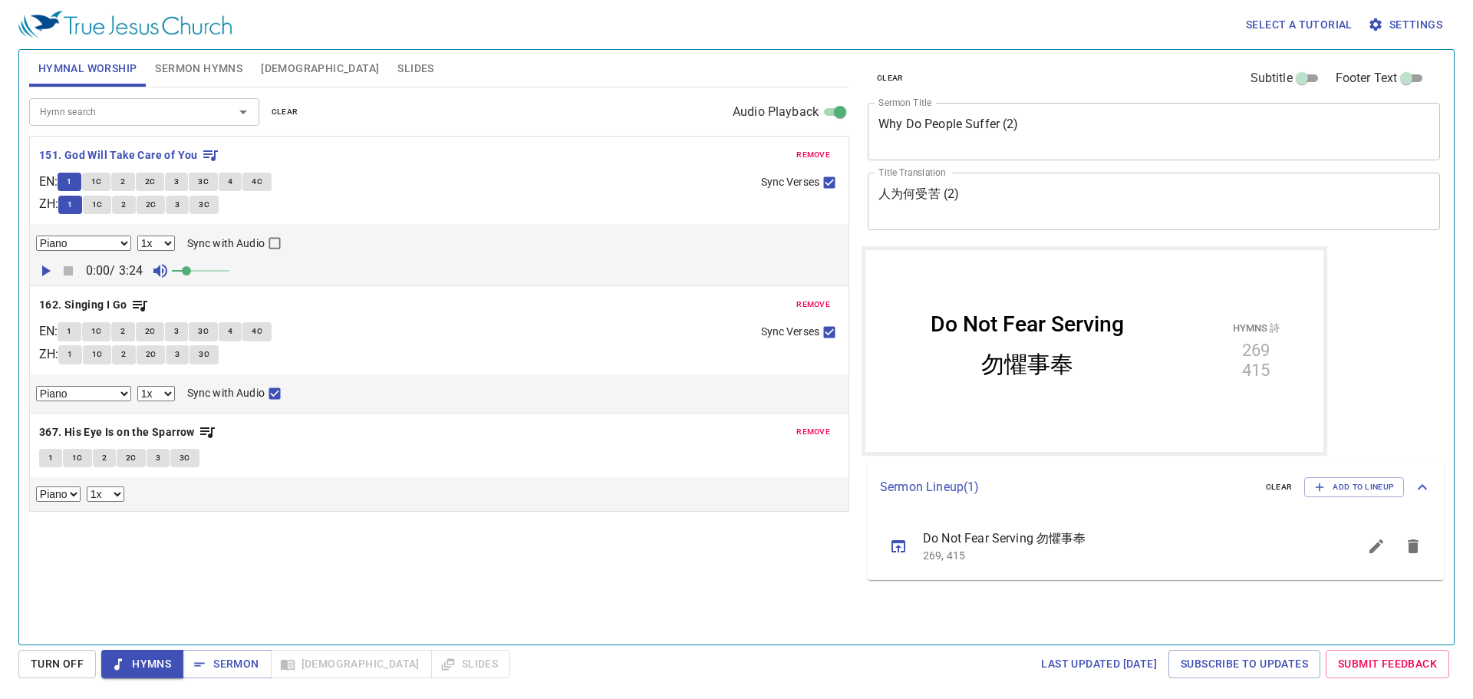
click at [282, 237] on input "Sync with Audio" at bounding box center [275, 246] width 20 height 20
checkbox input "true"
click at [51, 271] on icon "button" at bounding box center [45, 271] width 18 height 18
click at [199, 268] on span at bounding box center [194, 270] width 9 height 9
click at [81, 326] on button "1" at bounding box center [69, 331] width 23 height 18
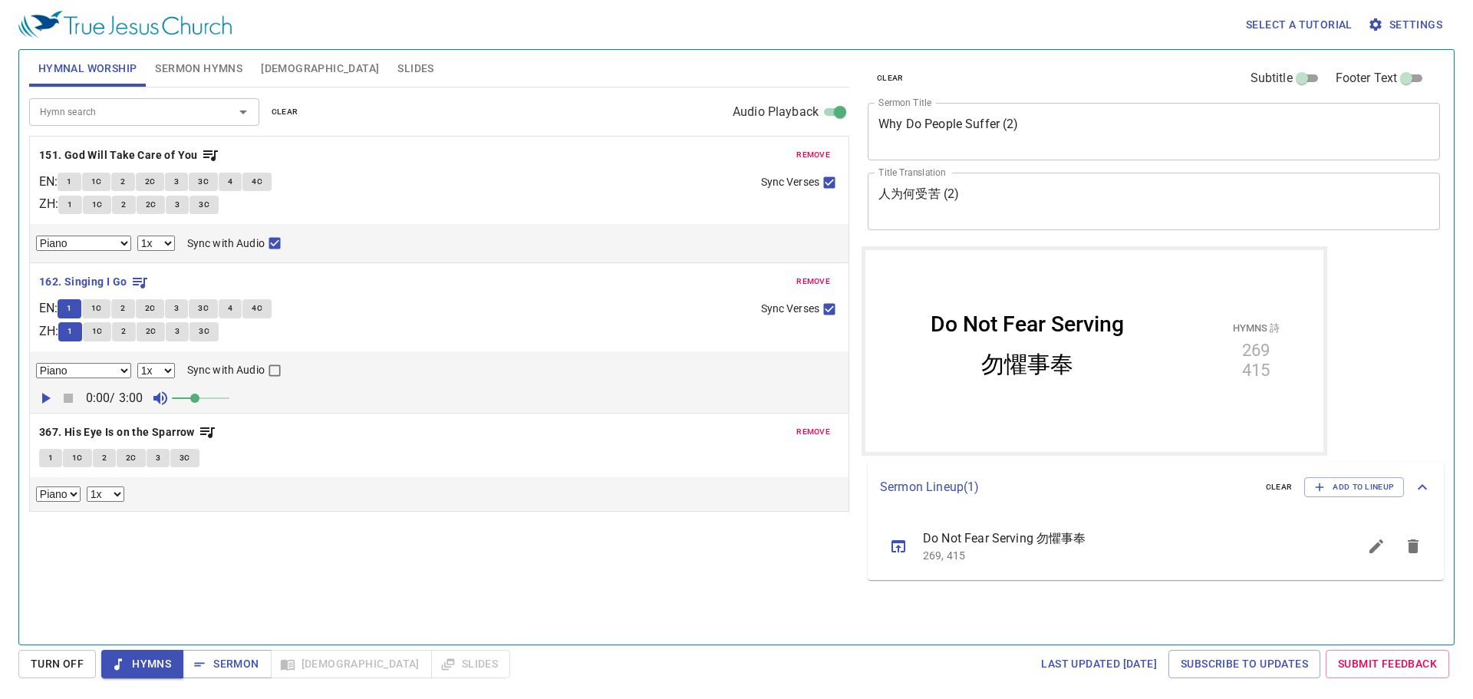
click at [486, 173] on div "EN : 1 1C 2 2C 3 3C 4 4C" at bounding box center [394, 184] width 710 height 23
click at [272, 374] on input "Sync with Audio" at bounding box center [275, 374] width 20 height 20
checkbox input "true"
click at [44, 400] on icon "button" at bounding box center [46, 398] width 8 height 11
click at [479, 316] on div "1 1C 2 2C 3 3C 4 4C" at bounding box center [403, 310] width 691 height 22
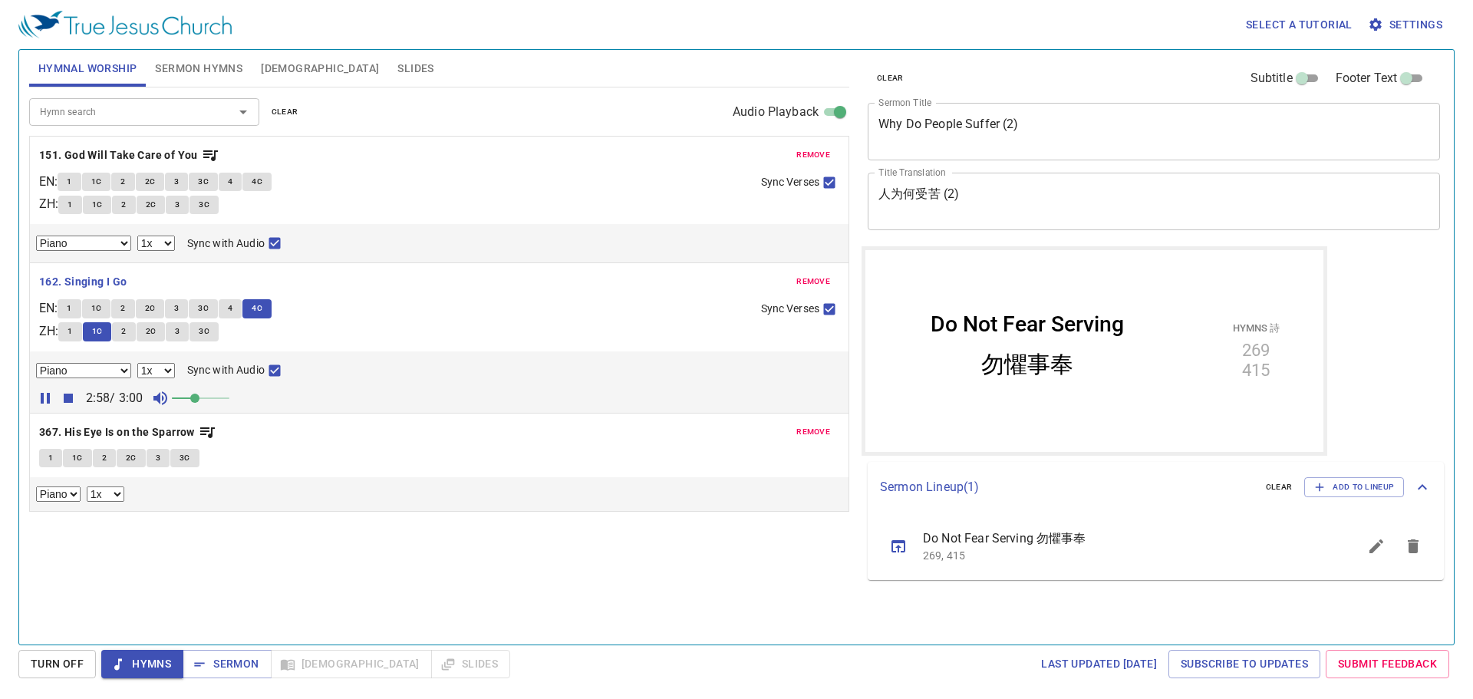
click at [137, 658] on span "Hymns" at bounding box center [143, 663] width 58 height 19
click at [244, 667] on span "Sermon" at bounding box center [227, 663] width 64 height 19
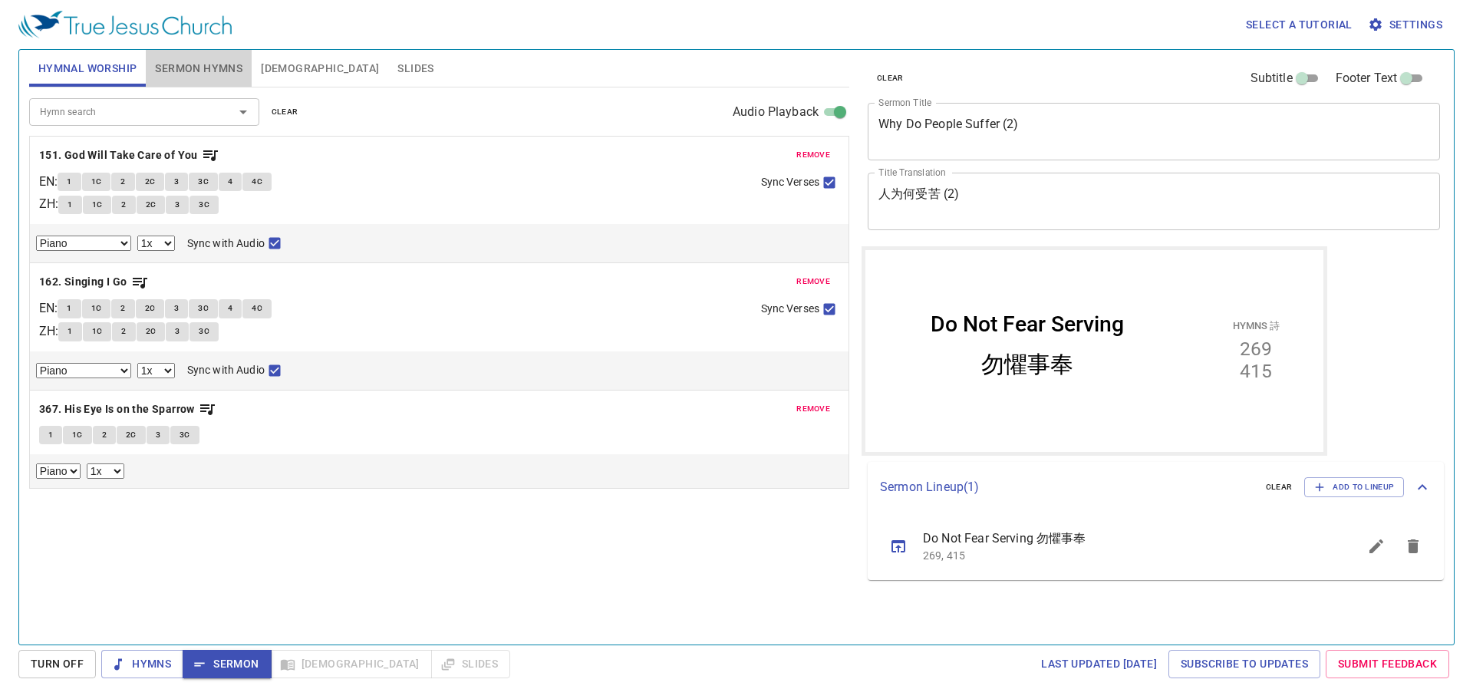
click at [199, 69] on span "Sermon Hymns" at bounding box center [198, 68] width 87 height 19
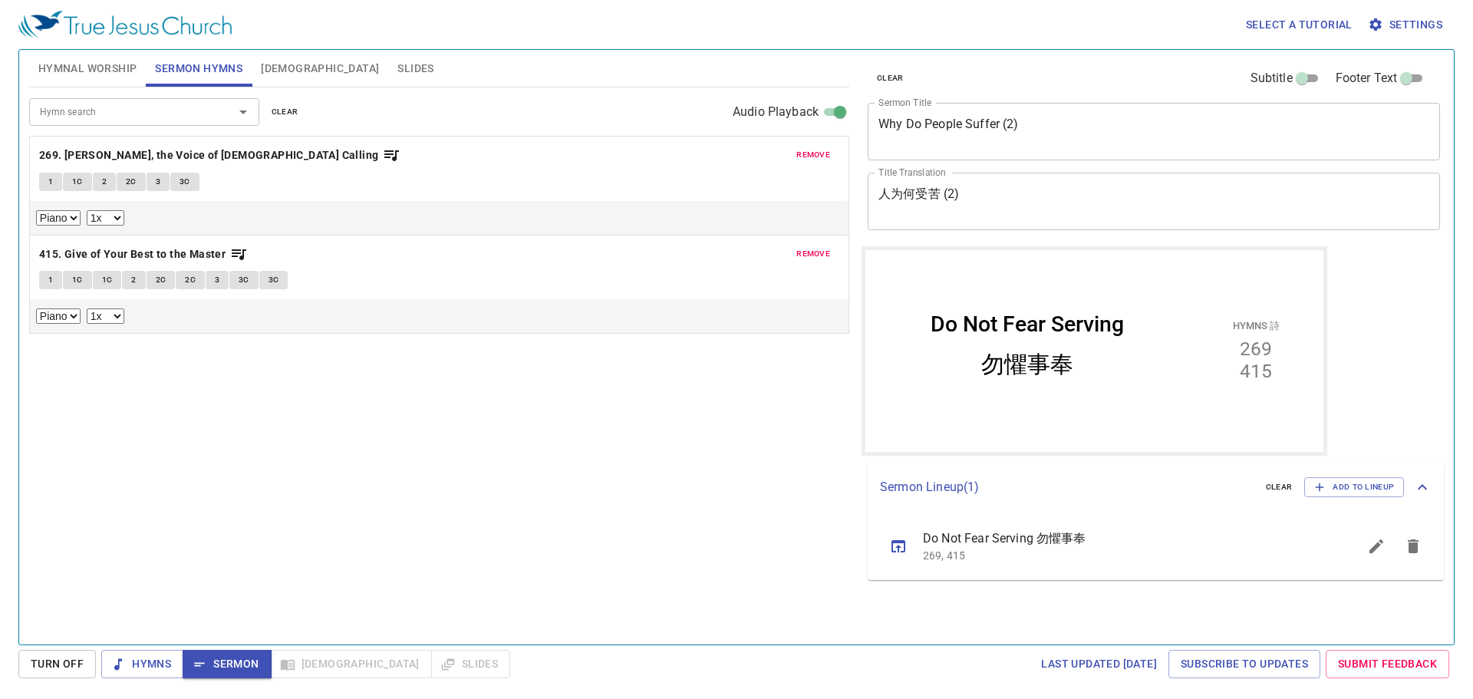
click at [501, 169] on div "remove 269. Hark, the Voice of Jesus Calling 1 1C 2 2C 3 3C Piano 0.6x 0.7x 0.8…" at bounding box center [439, 186] width 819 height 98
click at [47, 187] on button "1" at bounding box center [50, 182] width 23 height 18
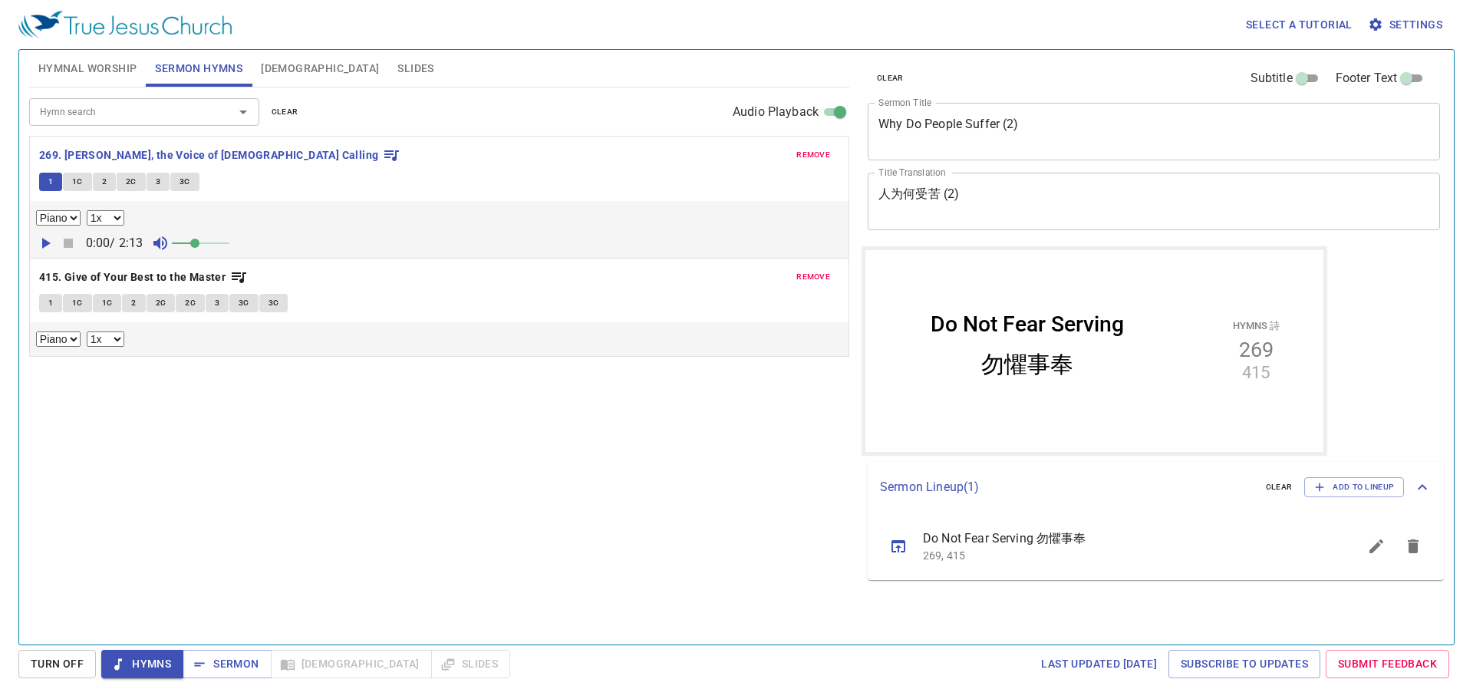
click at [42, 238] on icon "button" at bounding box center [46, 243] width 8 height 11
click at [203, 247] on span at bounding box center [200, 243] width 9 height 9
click at [331, 173] on div "1 1C 2 2C 3 3C" at bounding box center [439, 184] width 800 height 22
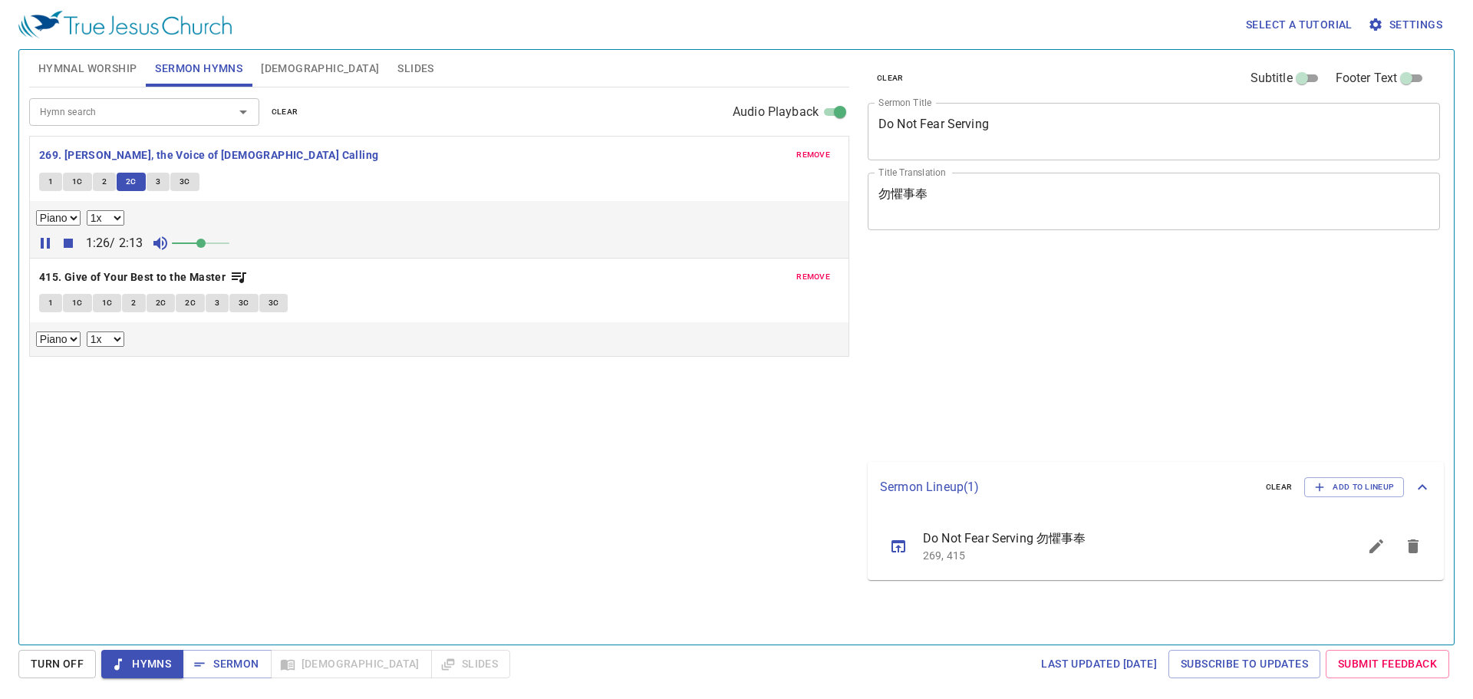
select select "1"
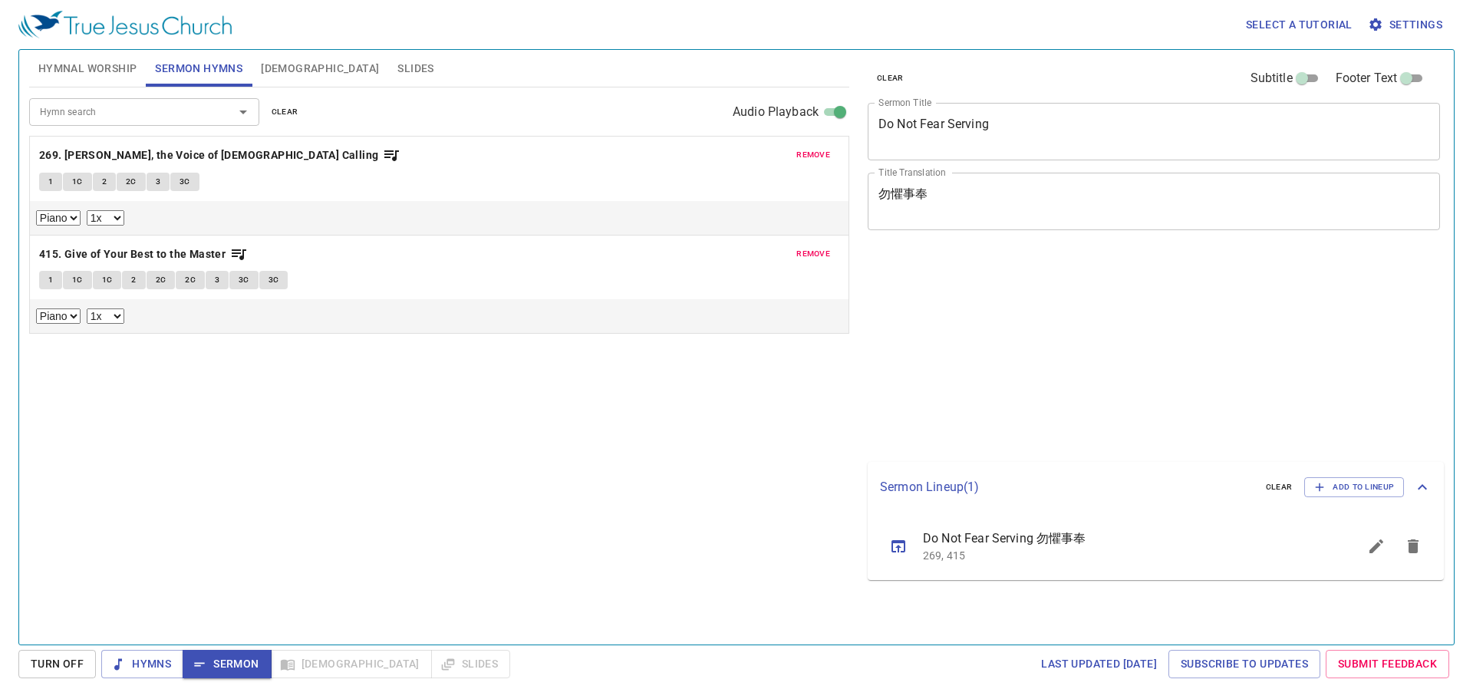
select select "1"
drag, startPoint x: 326, startPoint y: 71, endPoint x: 419, endPoint y: 286, distance: 234.7
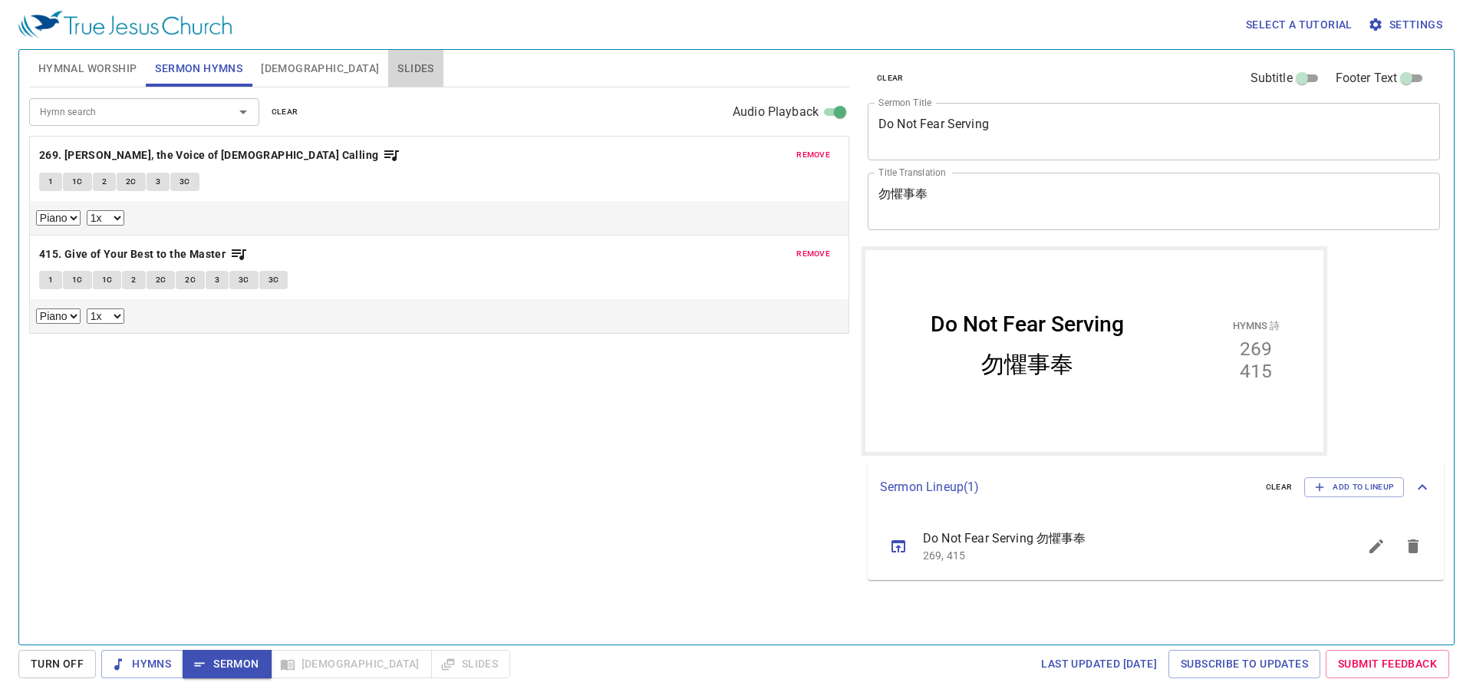
click at [397, 71] on span "Slides" at bounding box center [415, 68] width 36 height 19
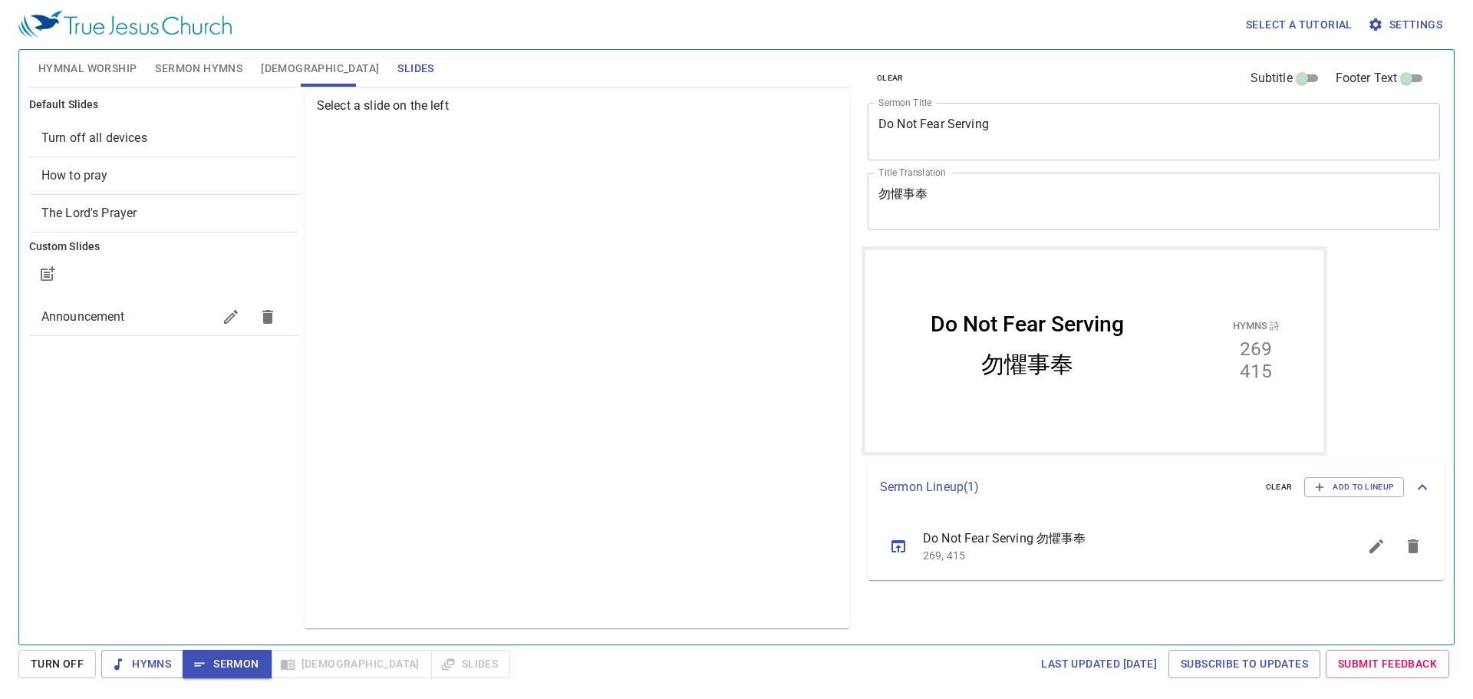
click at [127, 320] on span "Announcement" at bounding box center [126, 317] width 171 height 18
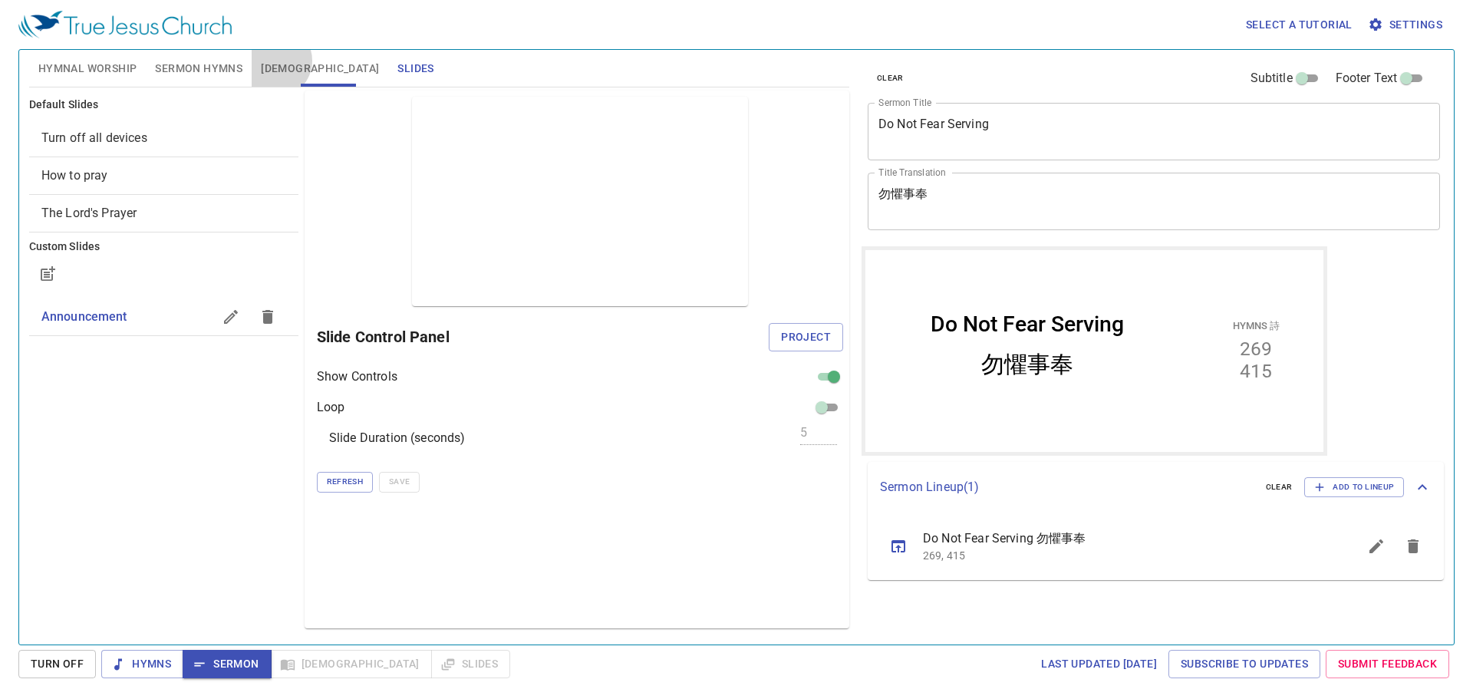
click at [275, 61] on span "[DEMOGRAPHIC_DATA]" at bounding box center [320, 68] width 118 height 19
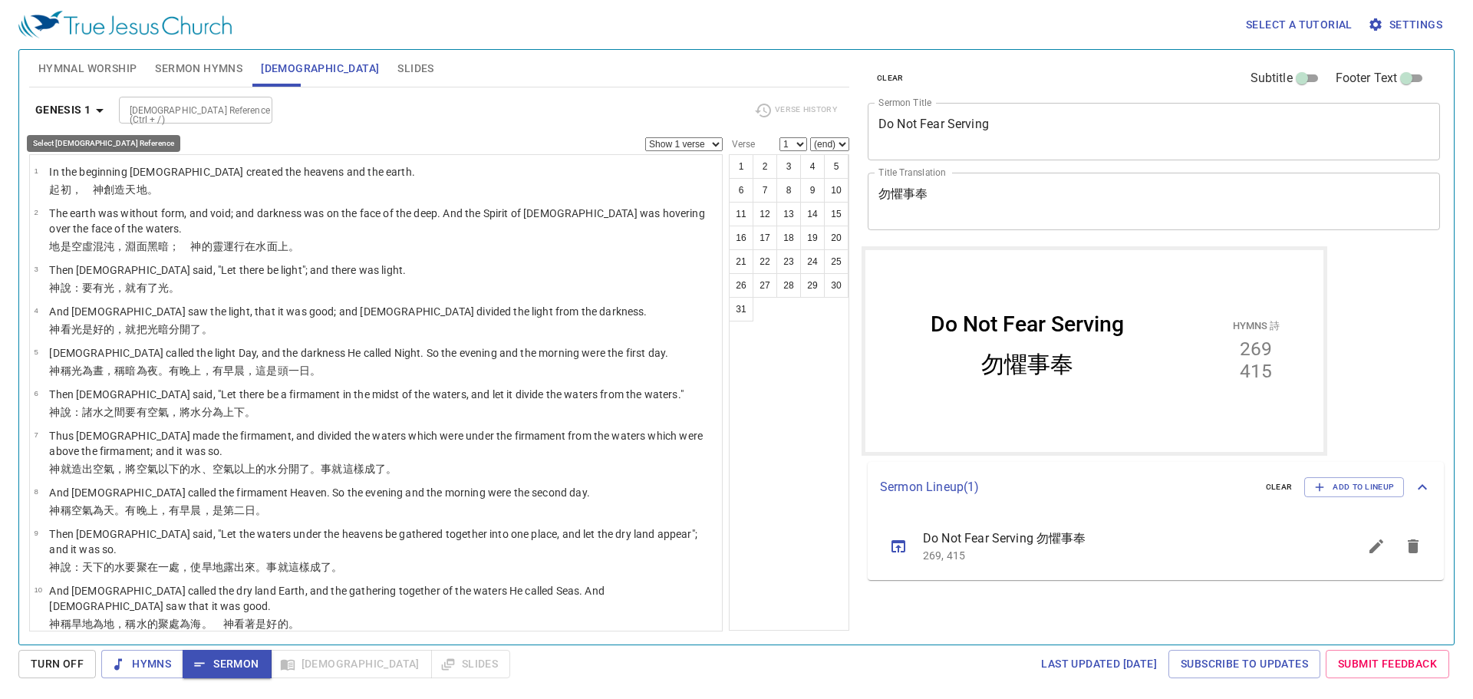
click at [91, 103] on icon "button" at bounding box center [100, 110] width 18 height 18
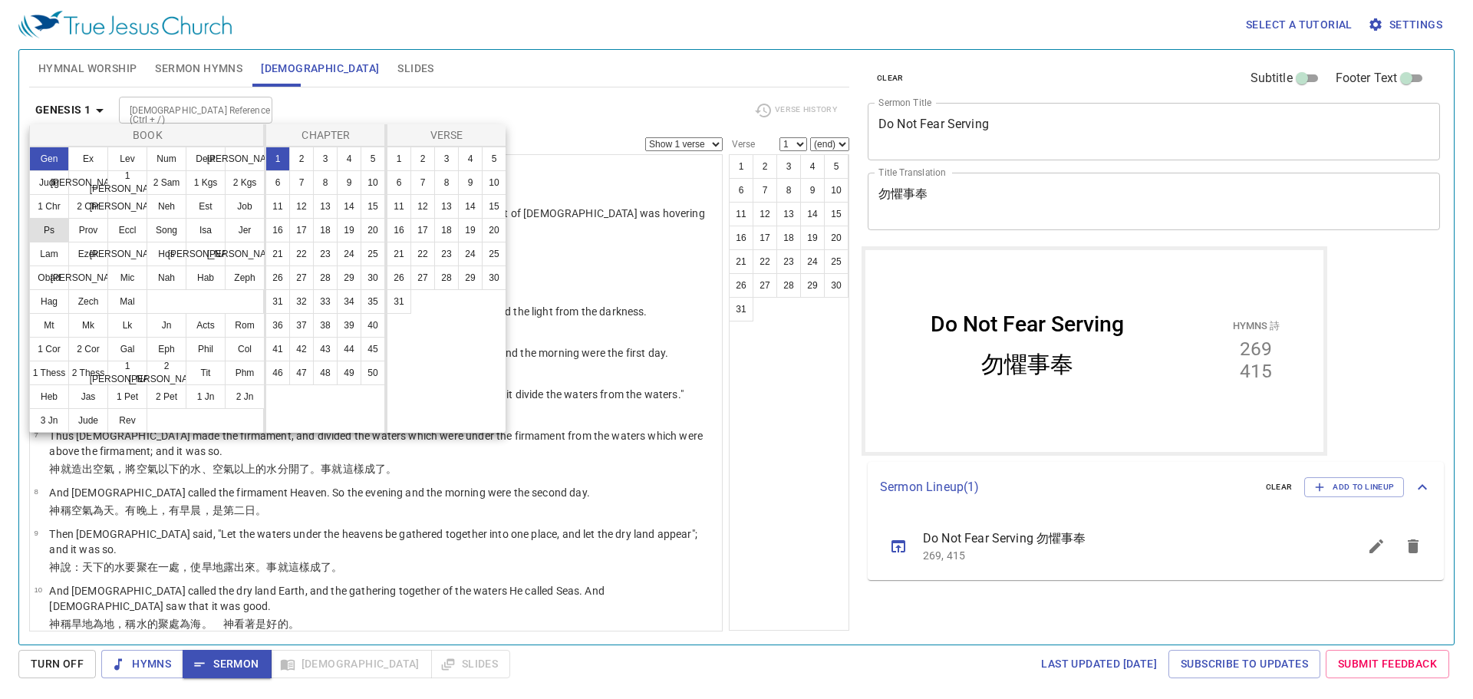
click at [51, 226] on button "Ps" at bounding box center [49, 230] width 40 height 25
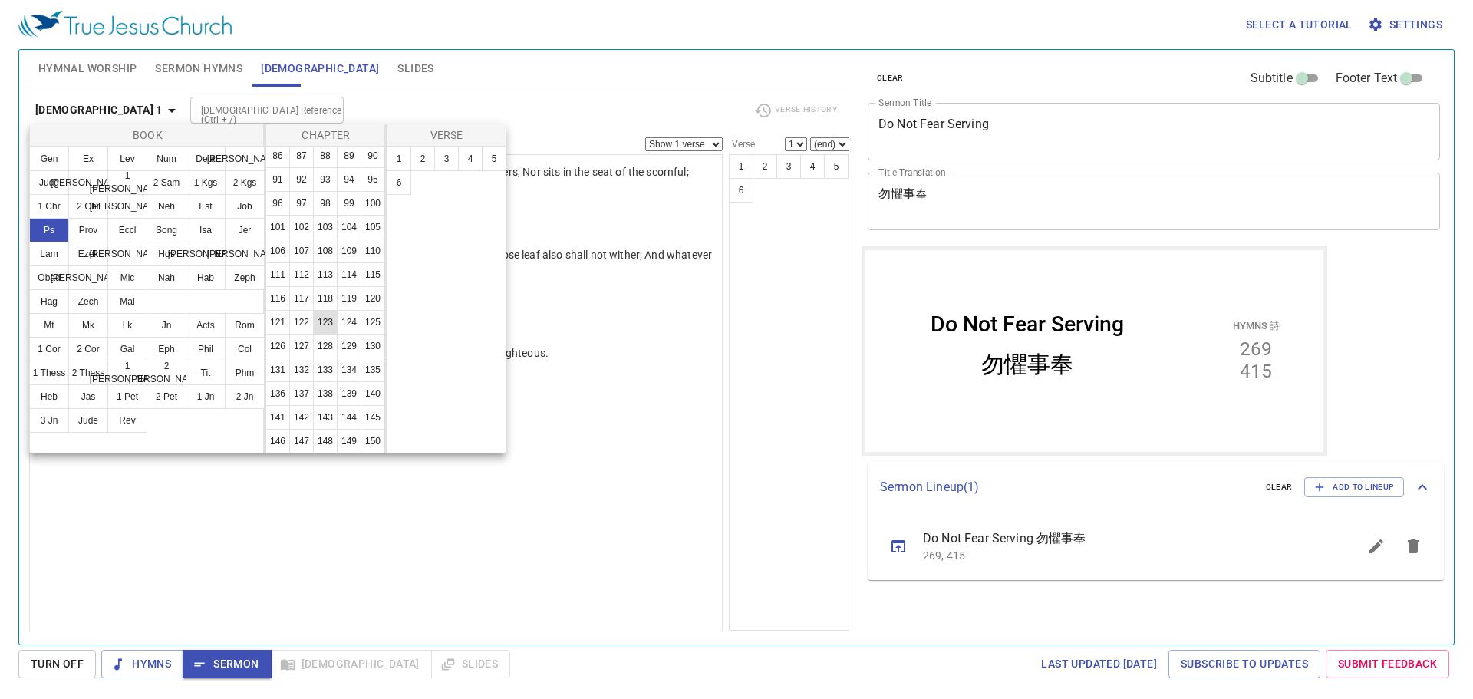
scroll to position [598, 0]
click at [290, 262] on button "111" at bounding box center [277, 274] width 25 height 25
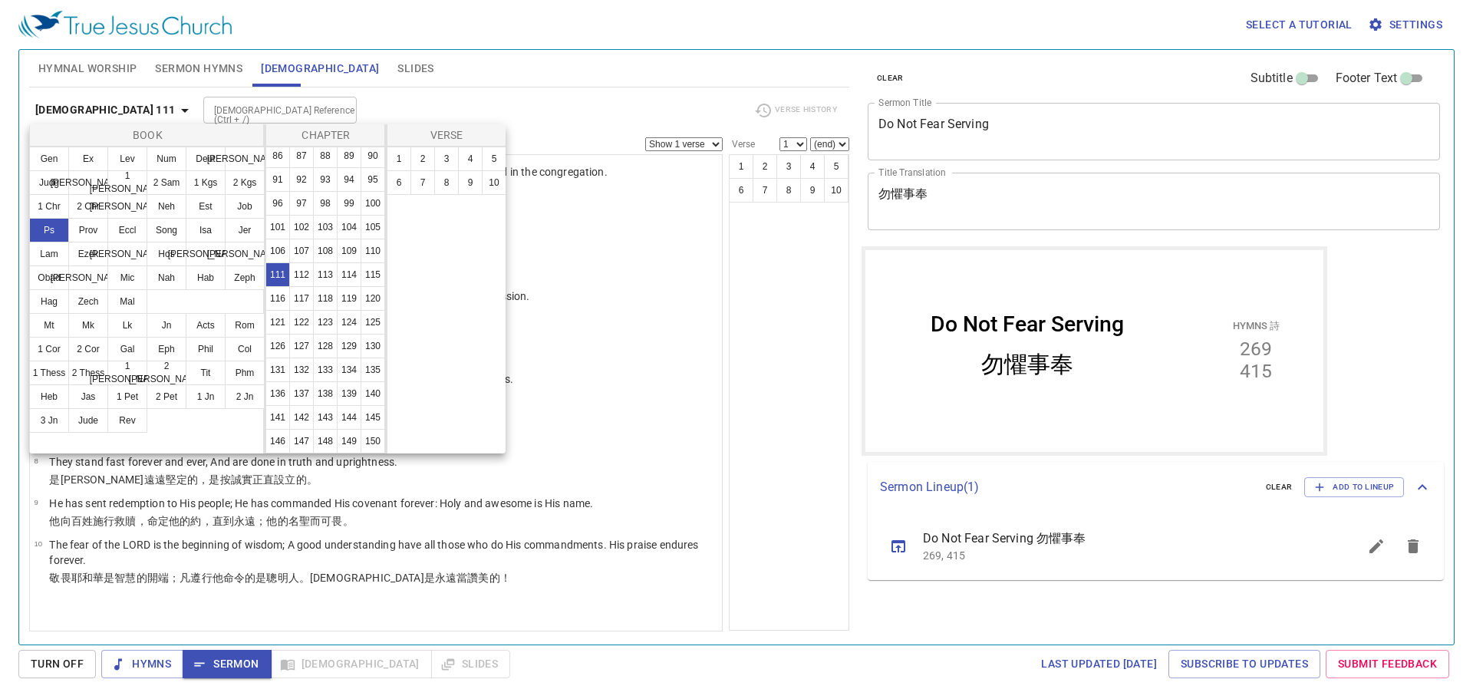
click at [787, 474] on div at bounding box center [736, 349] width 1473 height 699
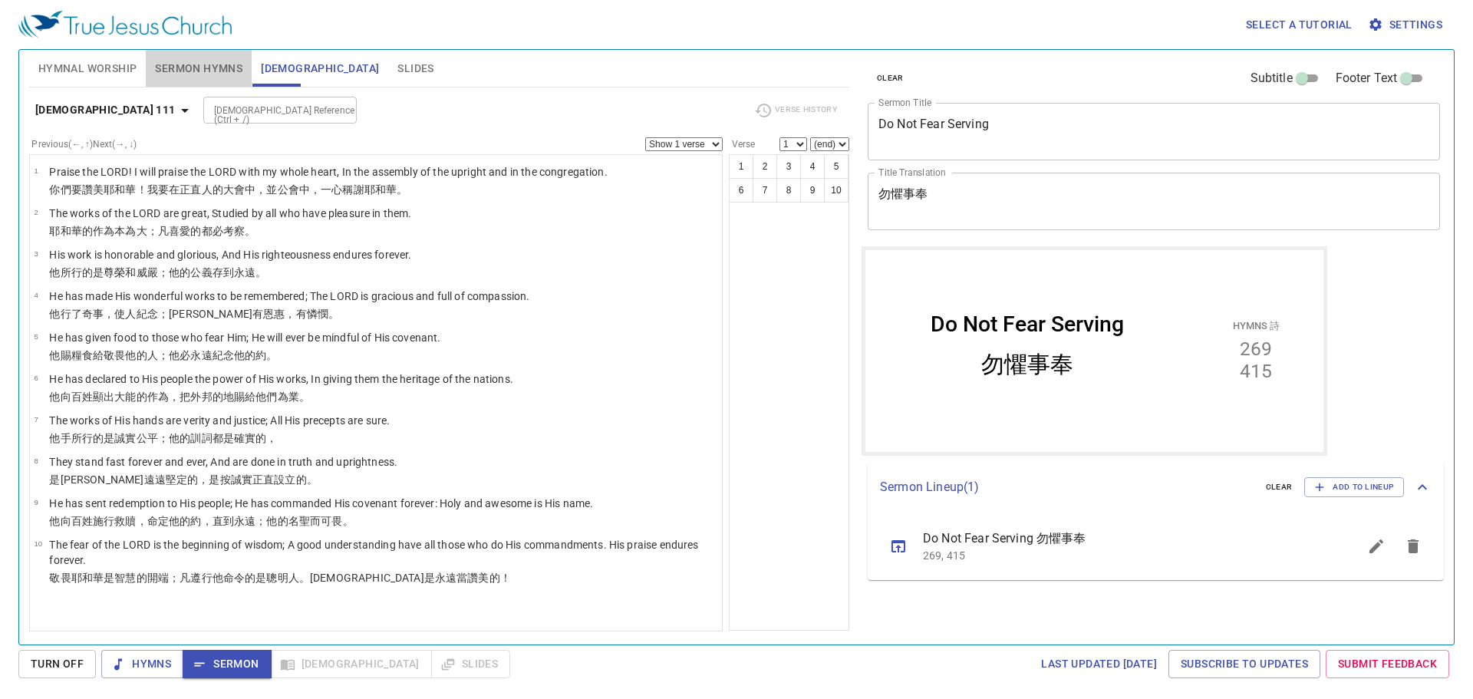
click at [195, 60] on span "Sermon Hymns" at bounding box center [198, 68] width 87 height 19
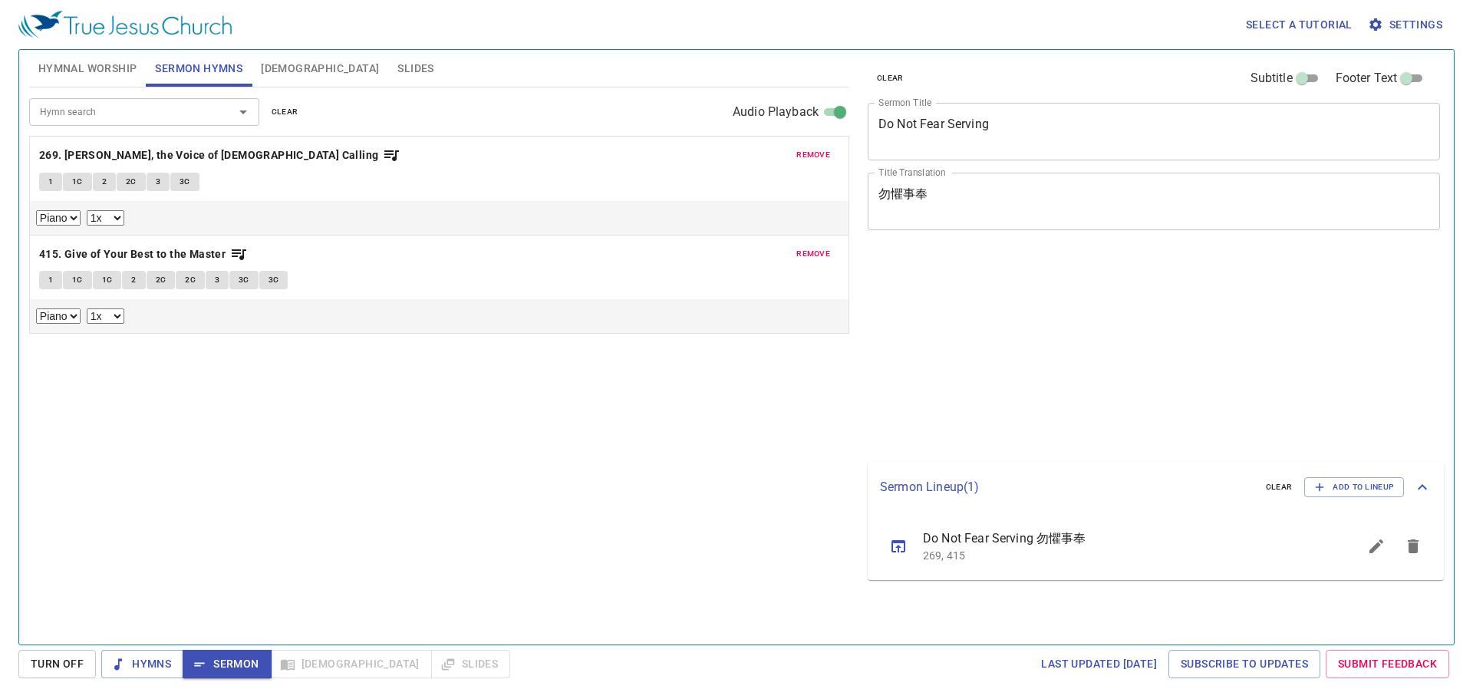
select select "1"
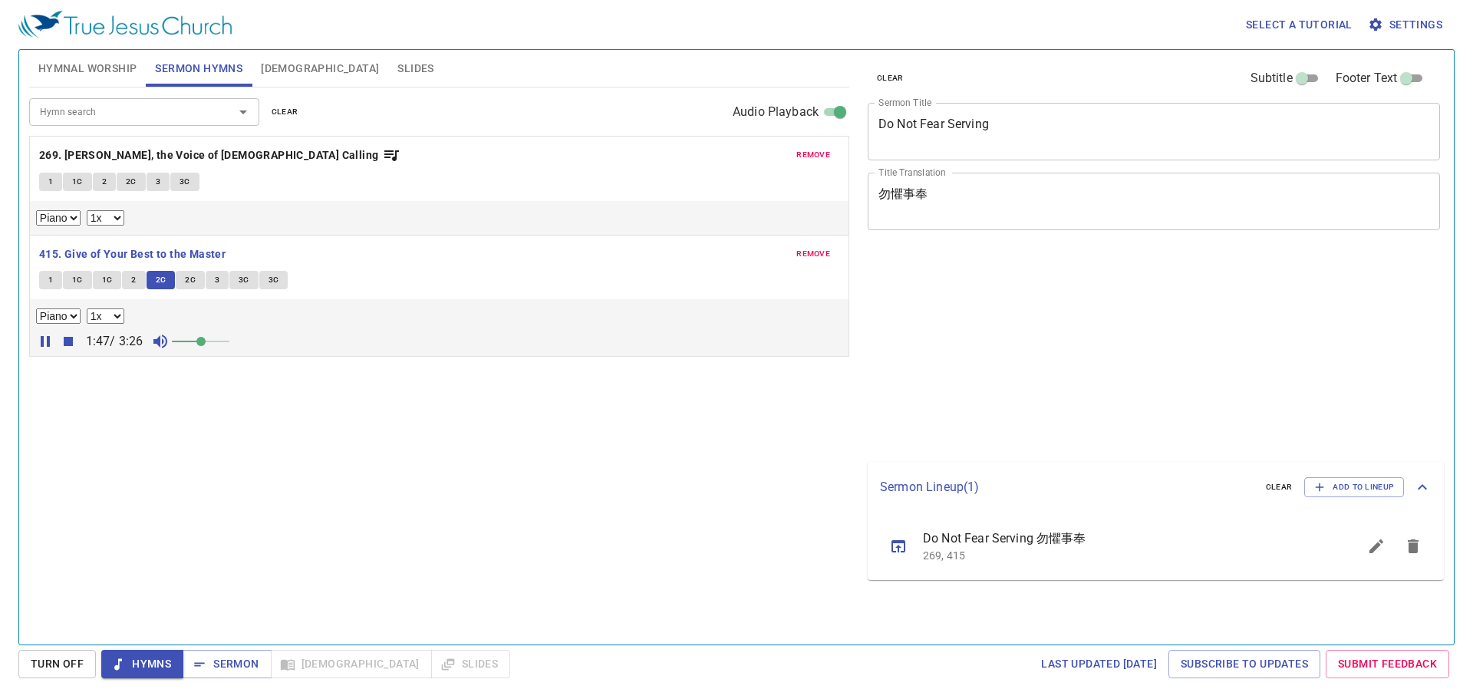
select select "1"
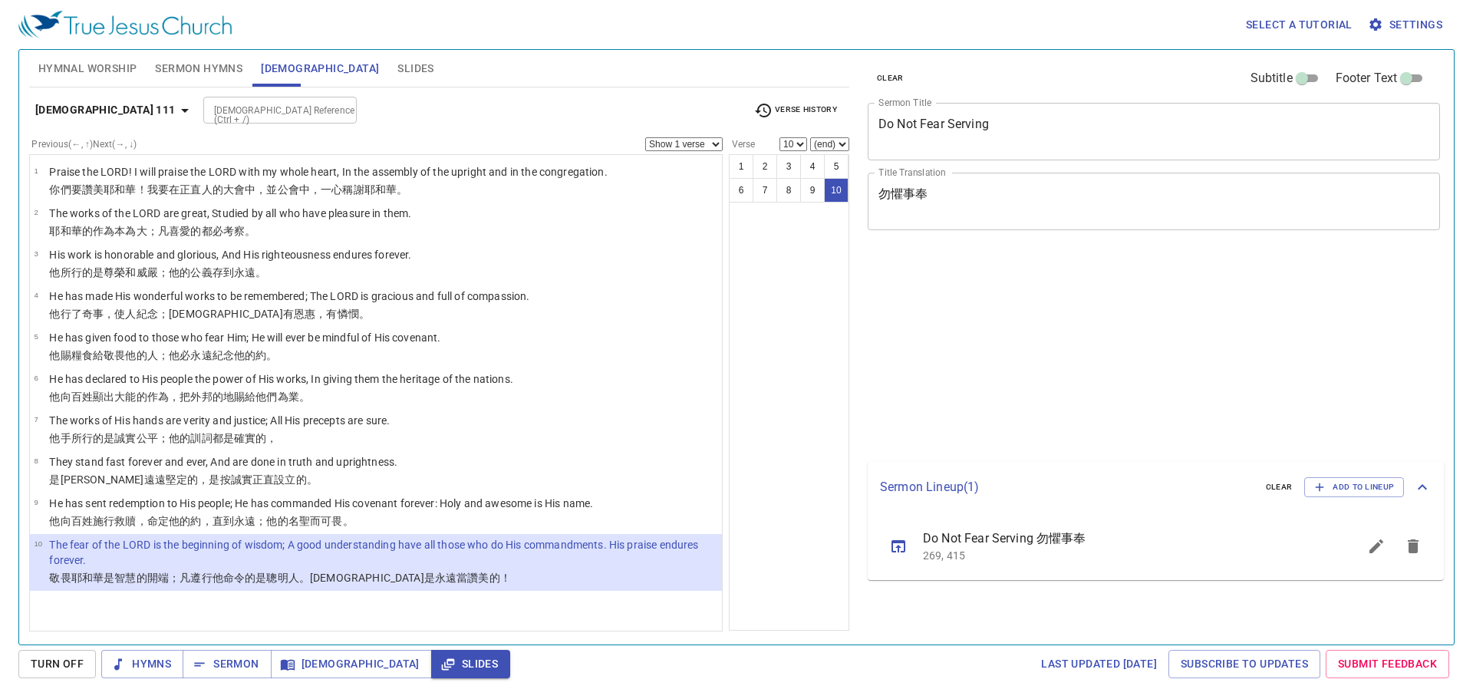
select select "10"
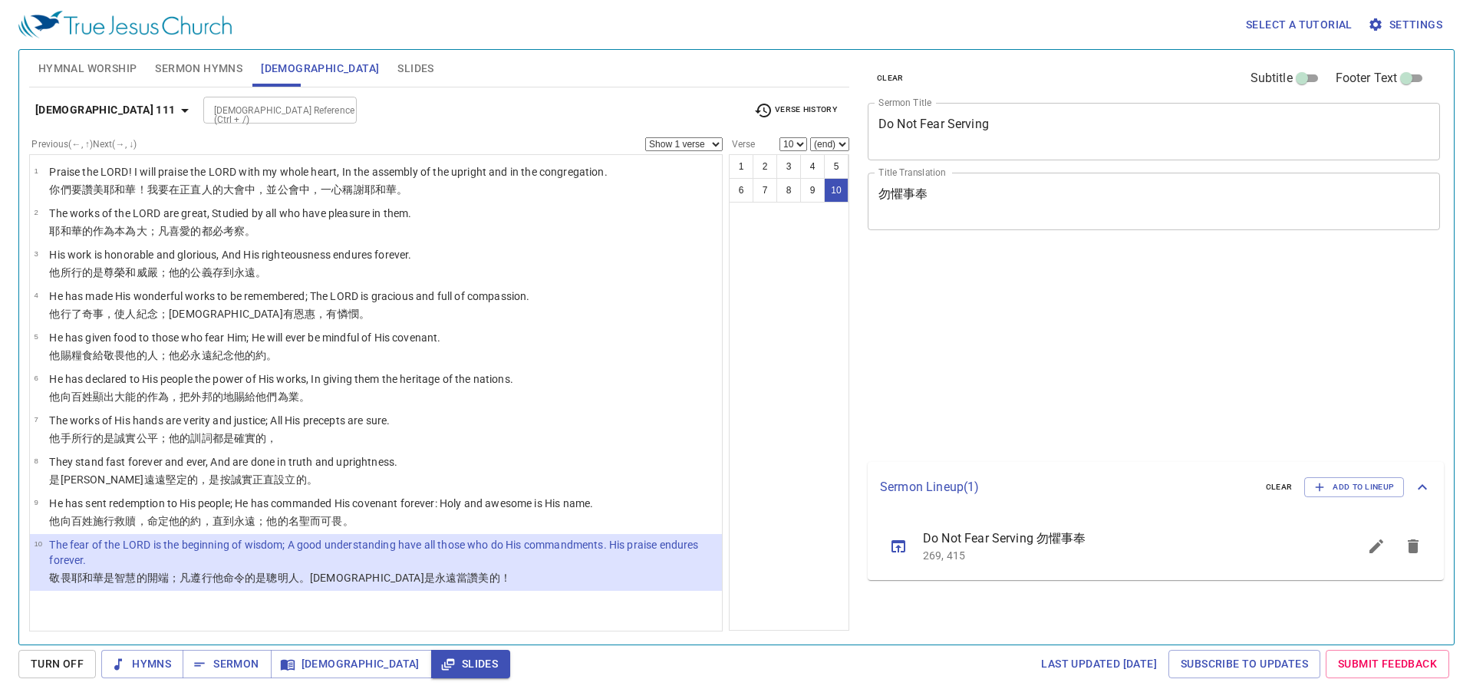
select select "10"
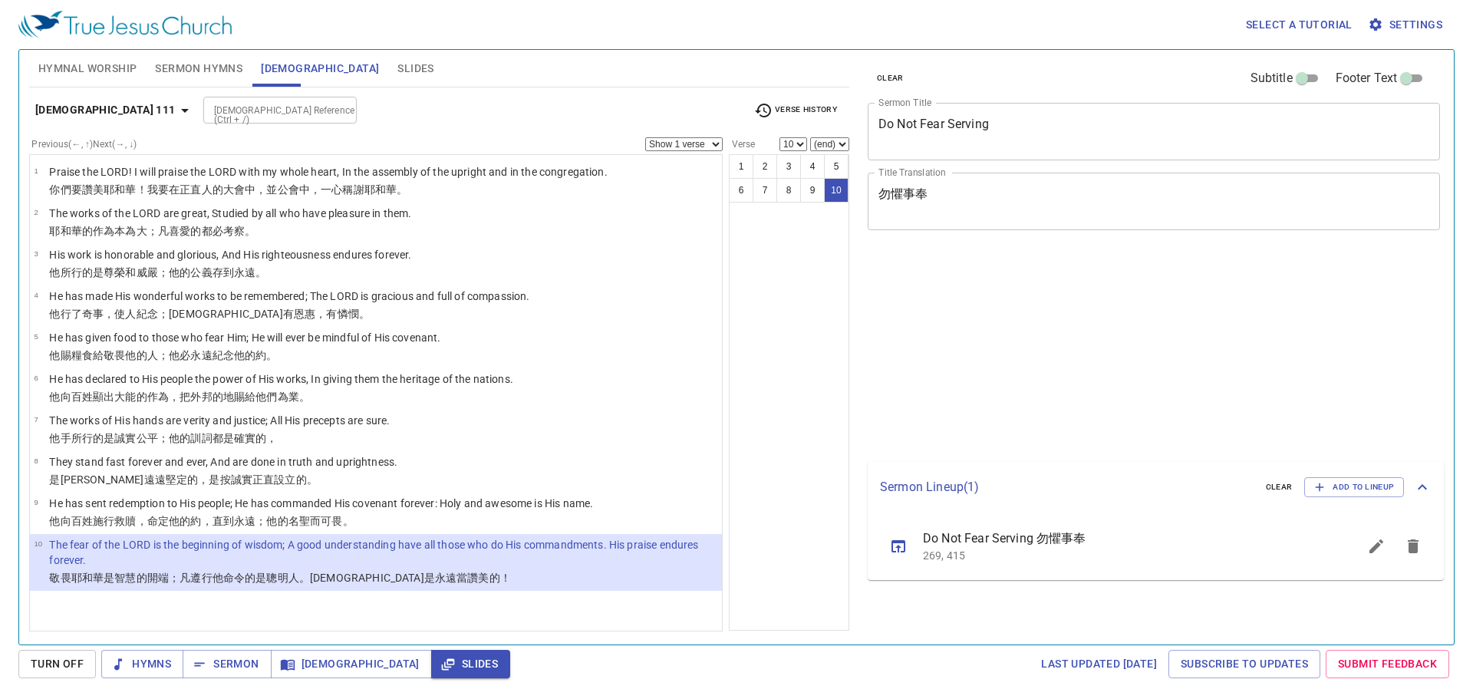
select select "10"
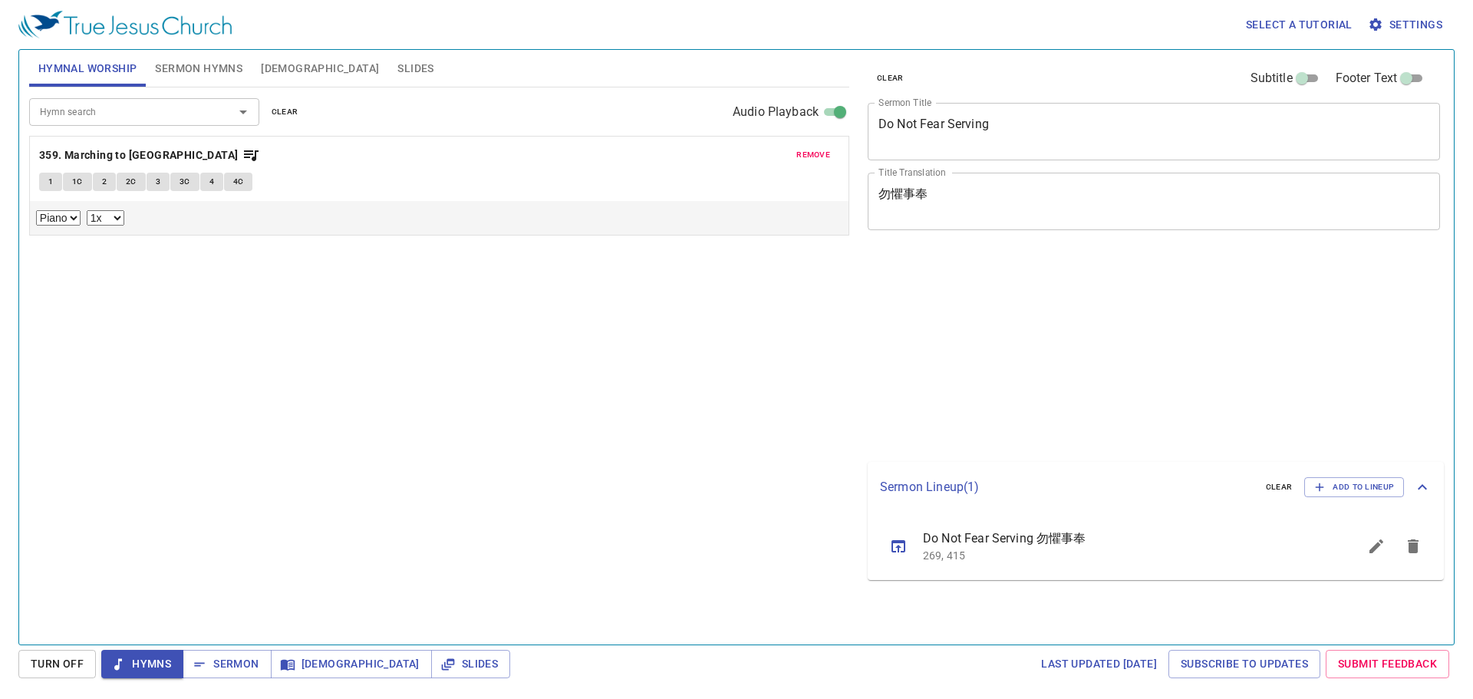
select select "1"
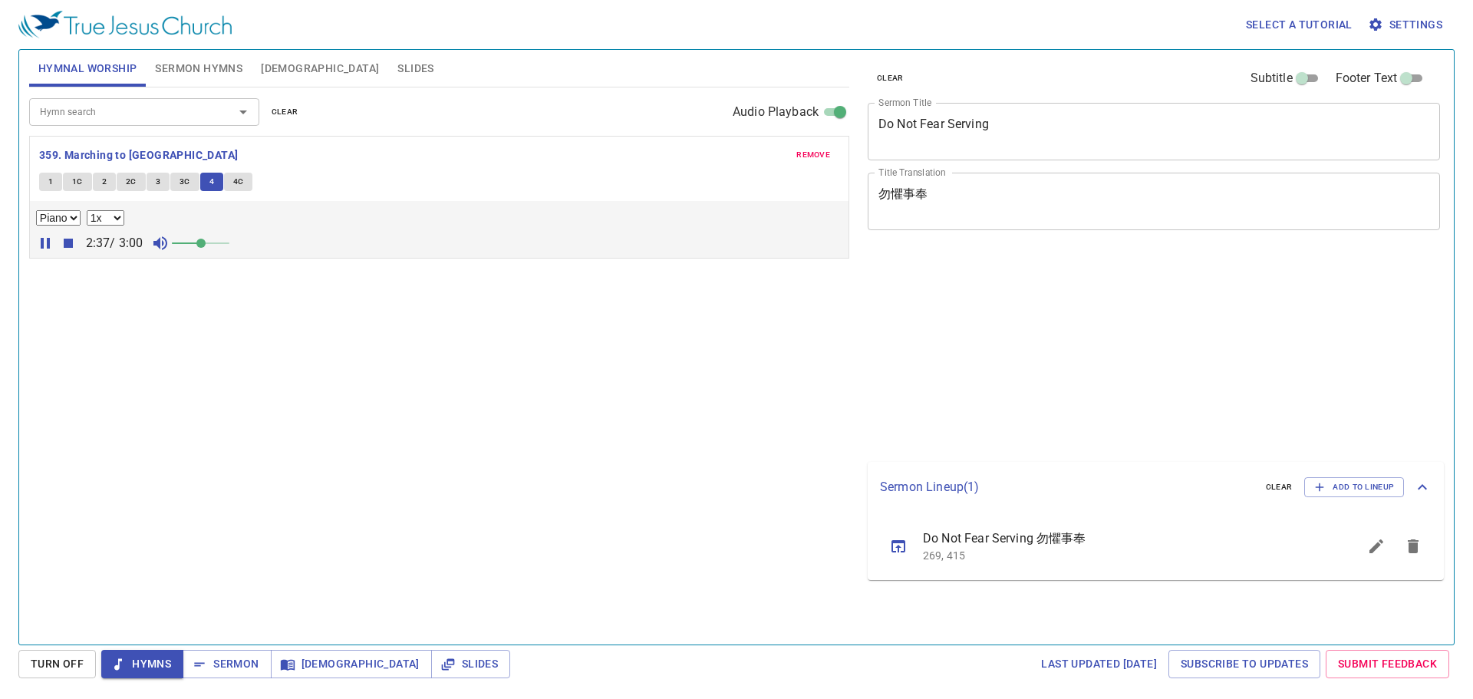
select select "1"
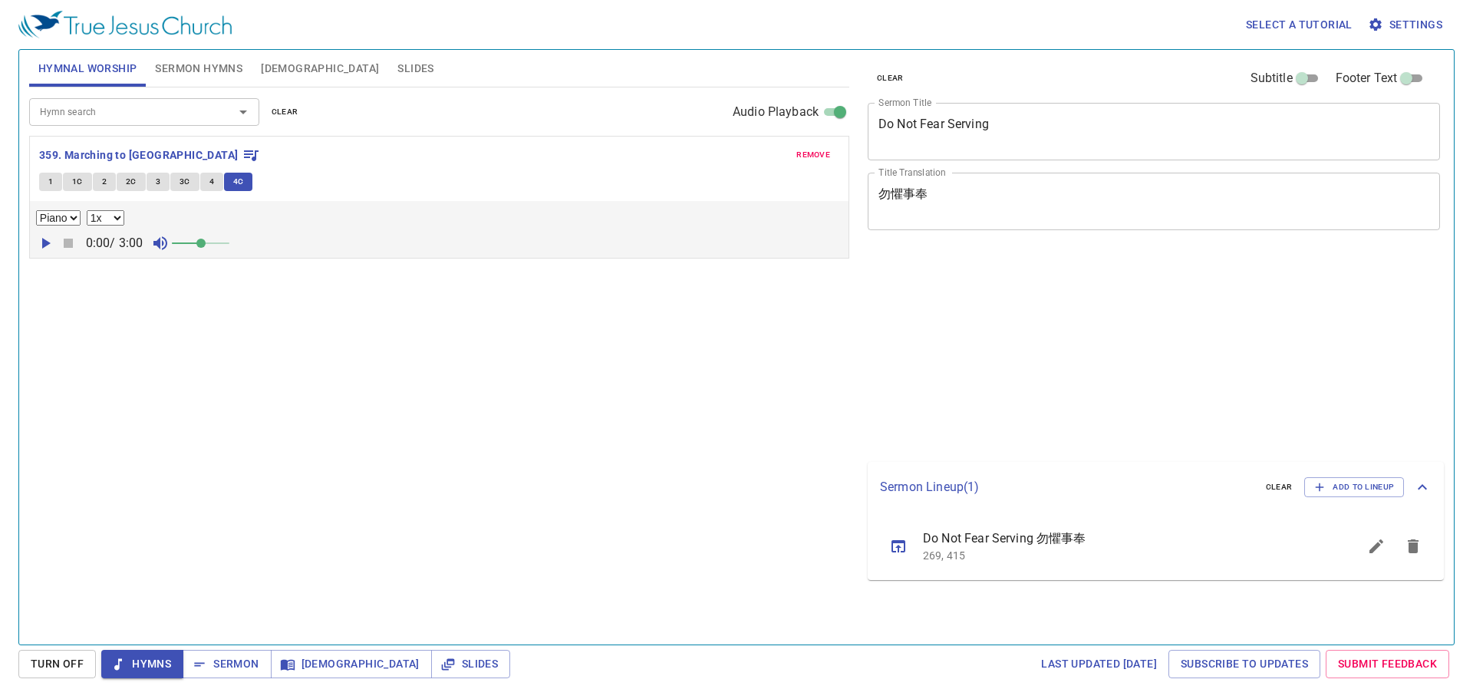
select select "1"
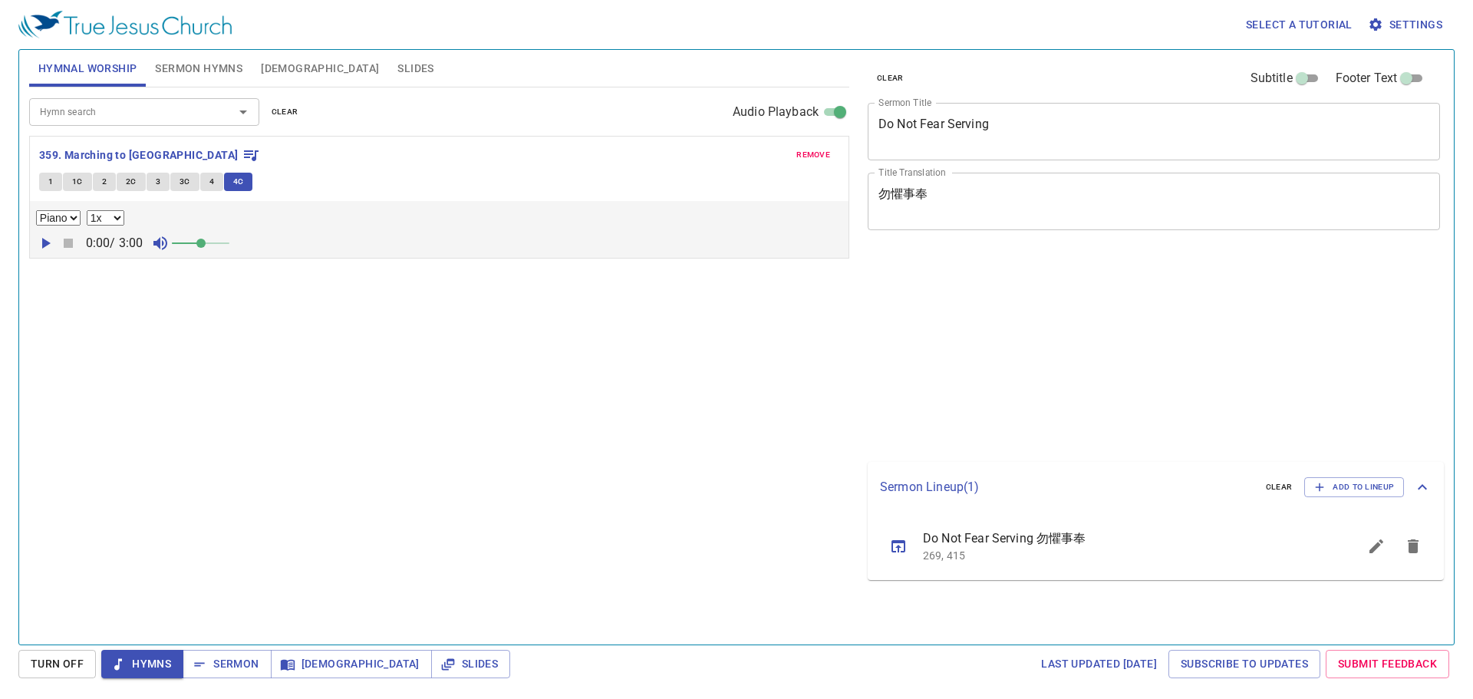
select select "1"
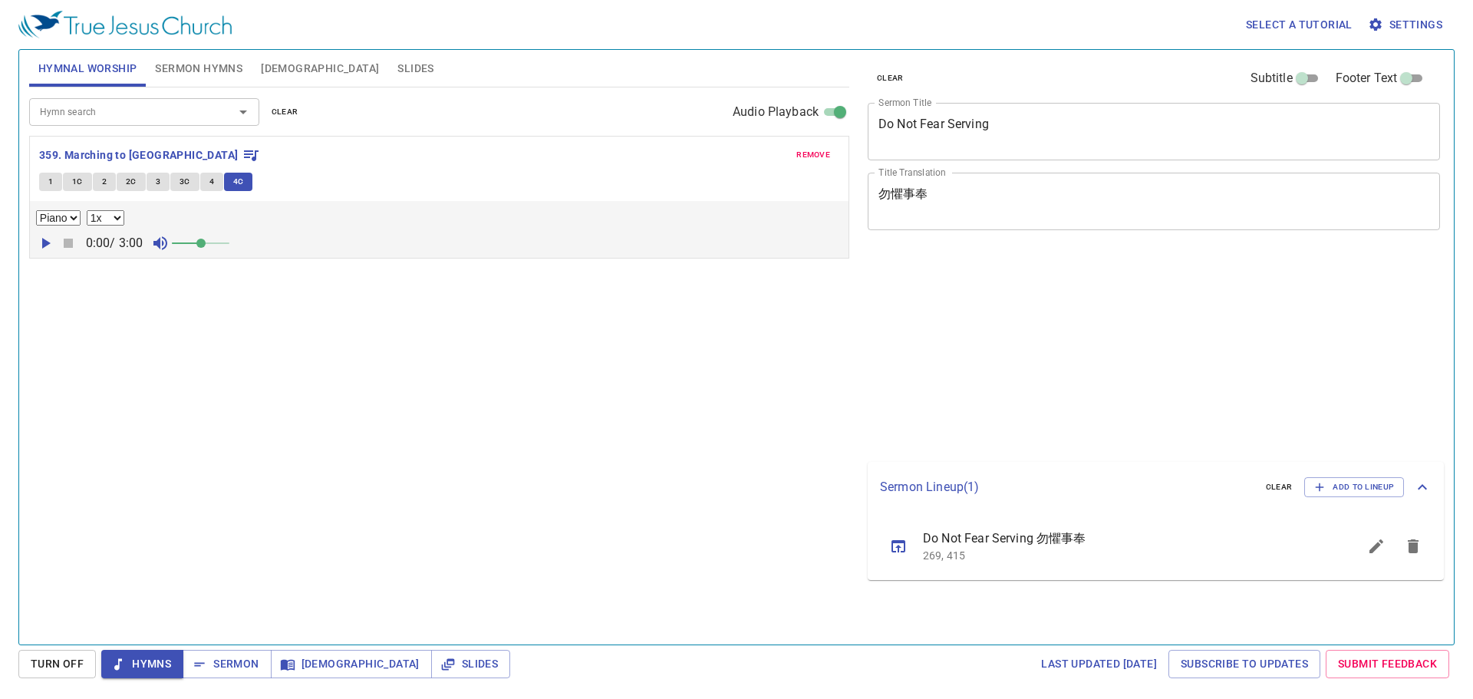
select select "1"
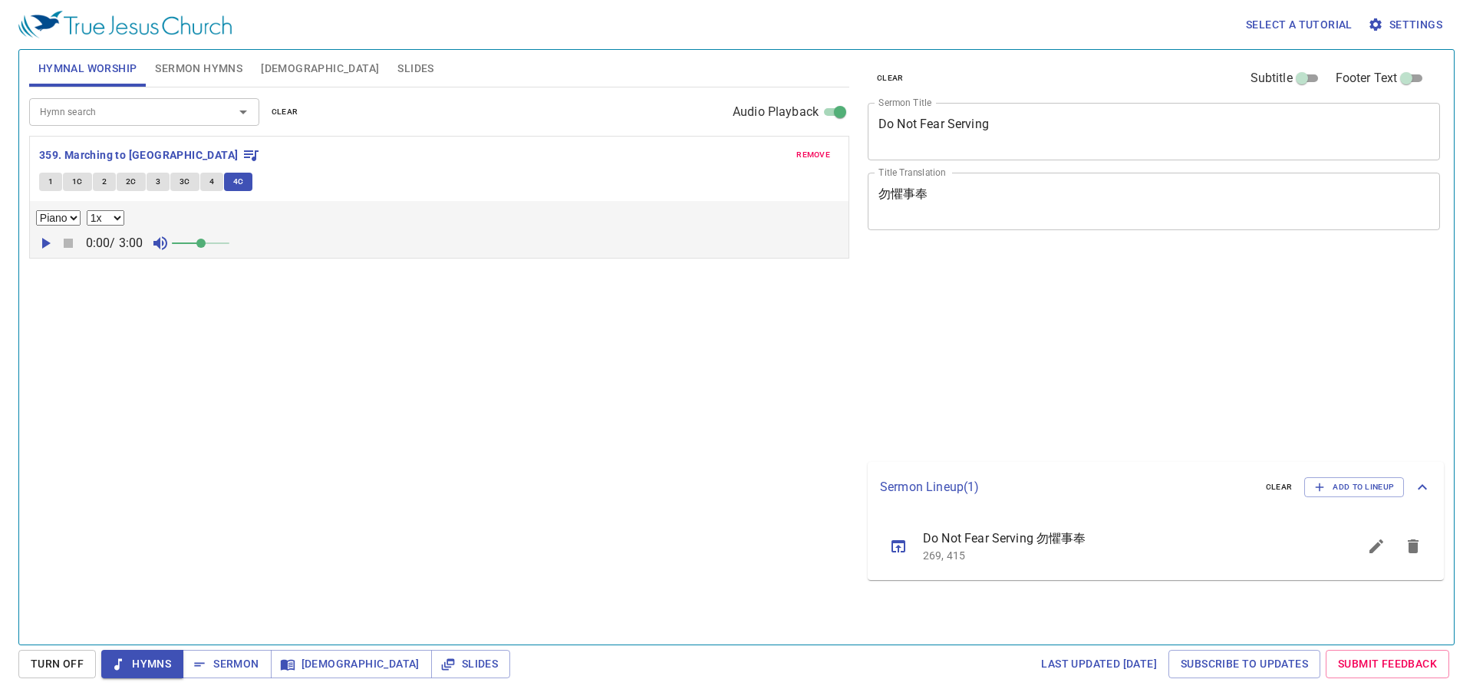
select select "1"
